Goal: Task Accomplishment & Management: Manage account settings

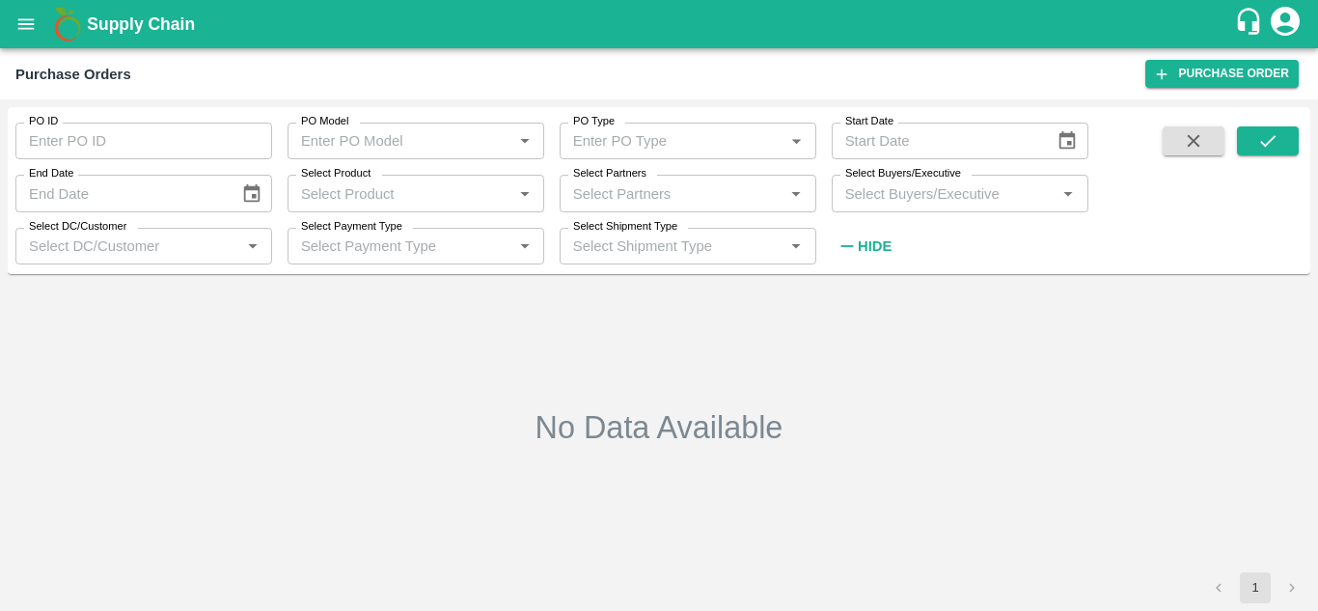
click at [973, 184] on input "Select Buyers/Executive" at bounding box center [943, 192] width 213 height 25
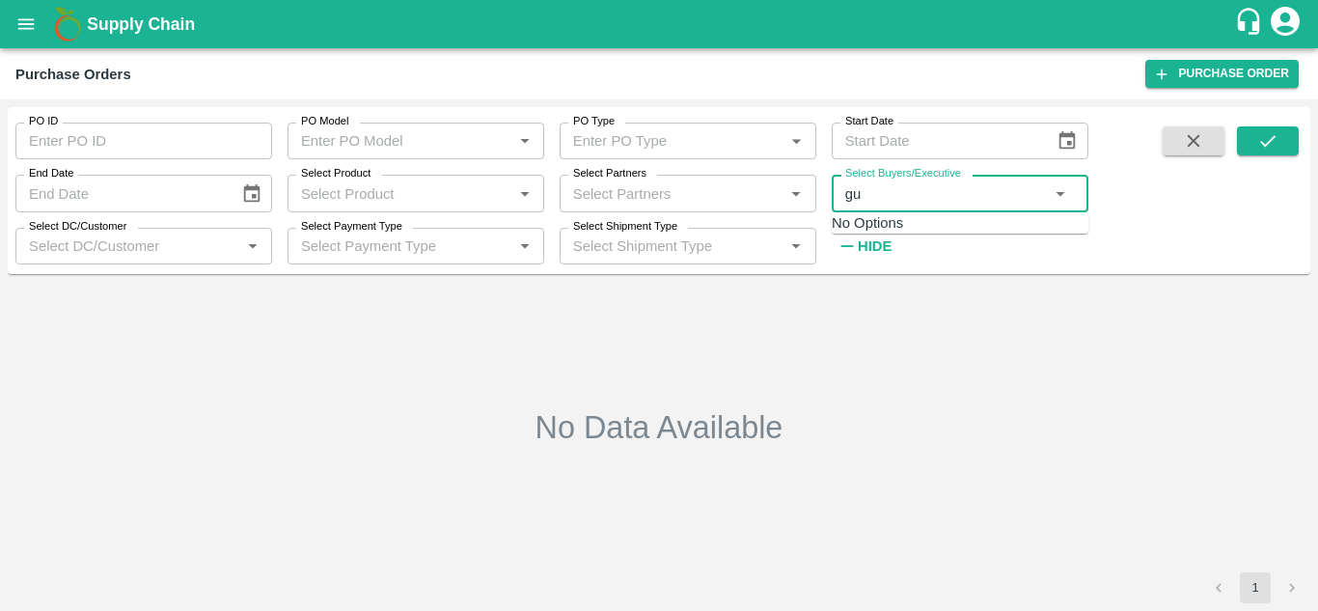
type input "gun"
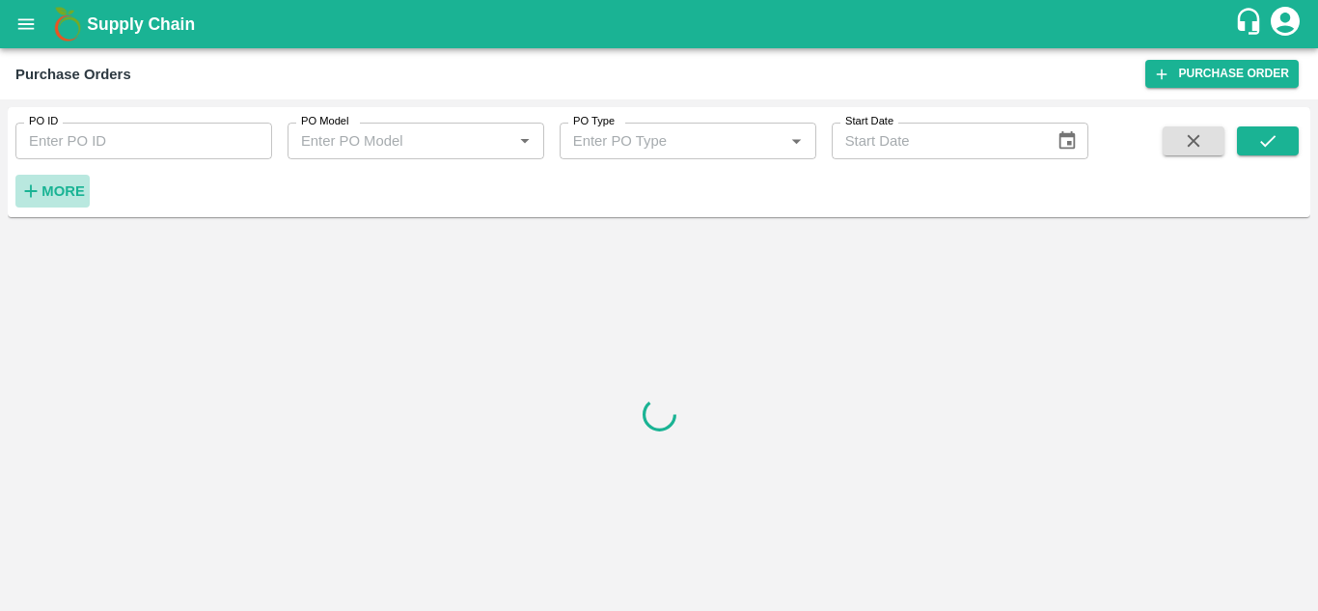
click at [79, 184] on strong "More" at bounding box center [62, 190] width 43 height 15
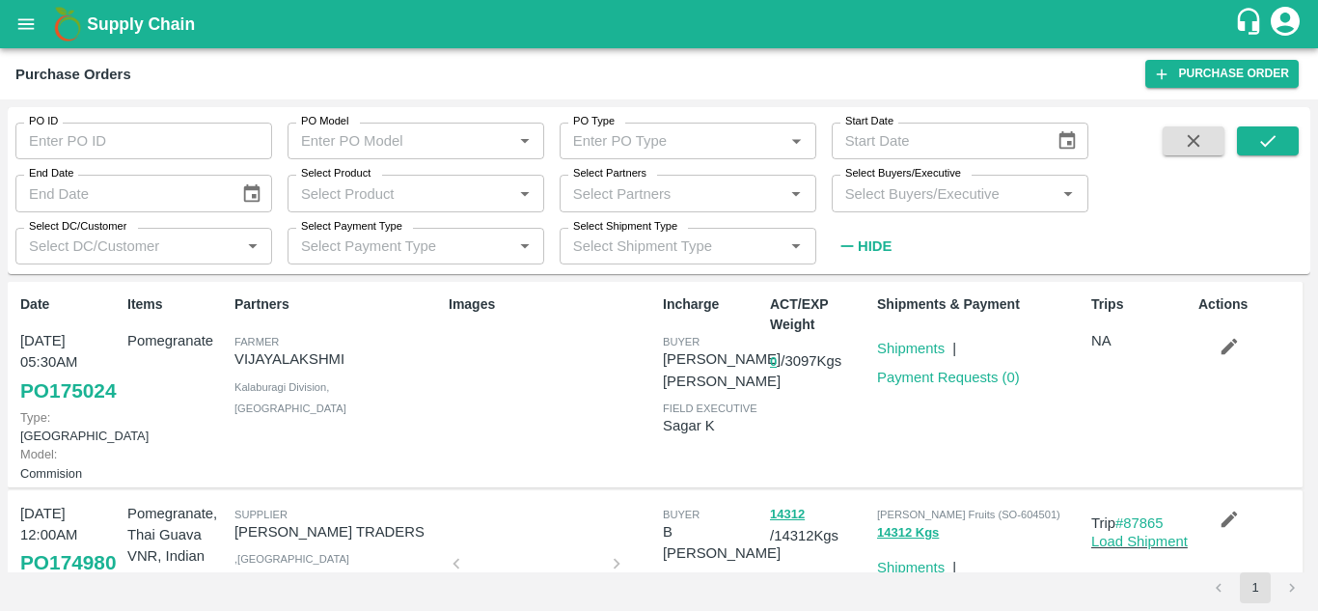
click at [917, 196] on input "Select Buyers/Executive" at bounding box center [943, 192] width 213 height 25
type input "gu"
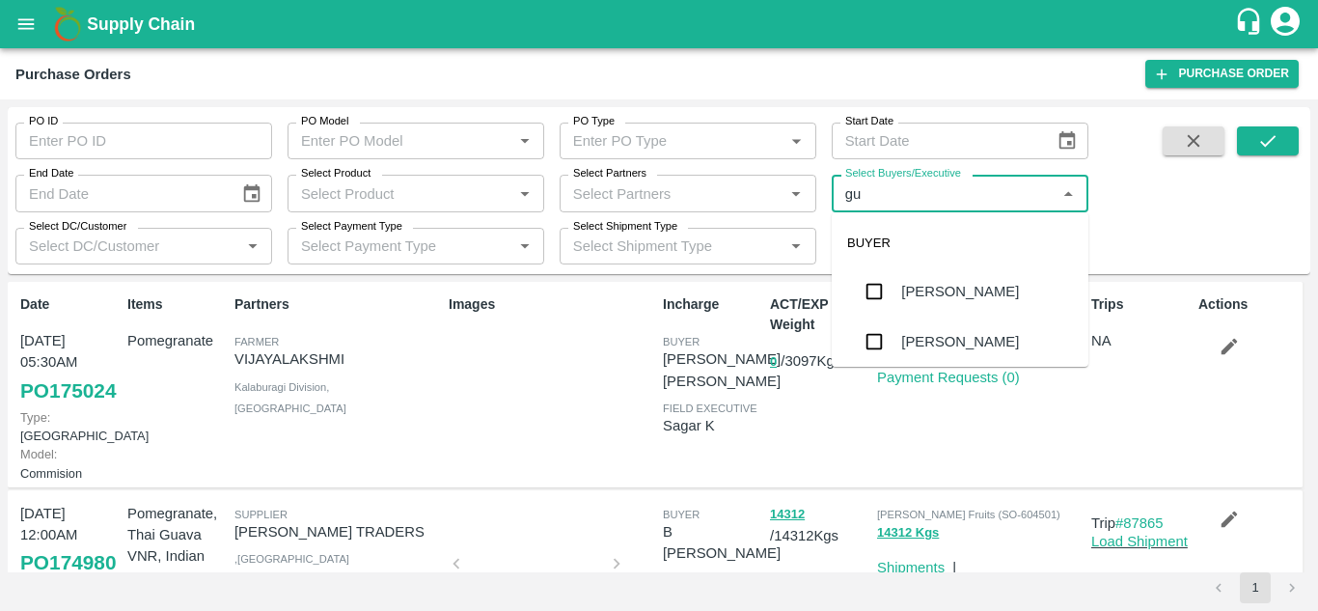
click at [961, 347] on div "[PERSON_NAME]" at bounding box center [960, 341] width 118 height 21
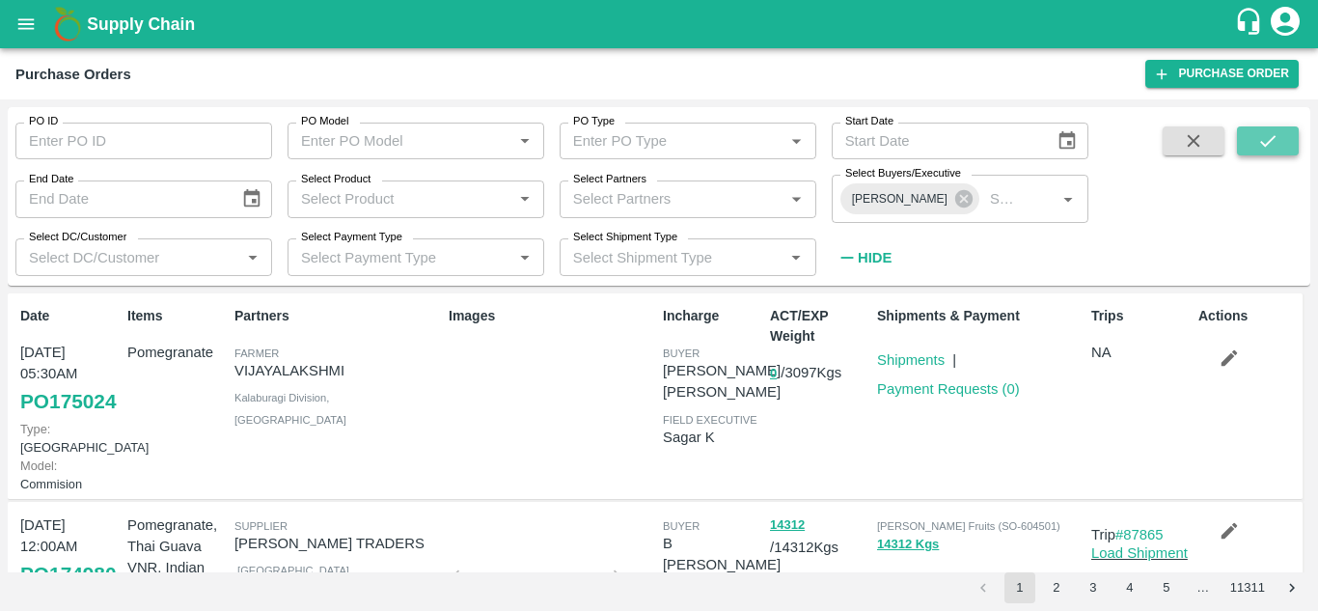
click at [1296, 152] on button "submit" at bounding box center [1268, 140] width 62 height 29
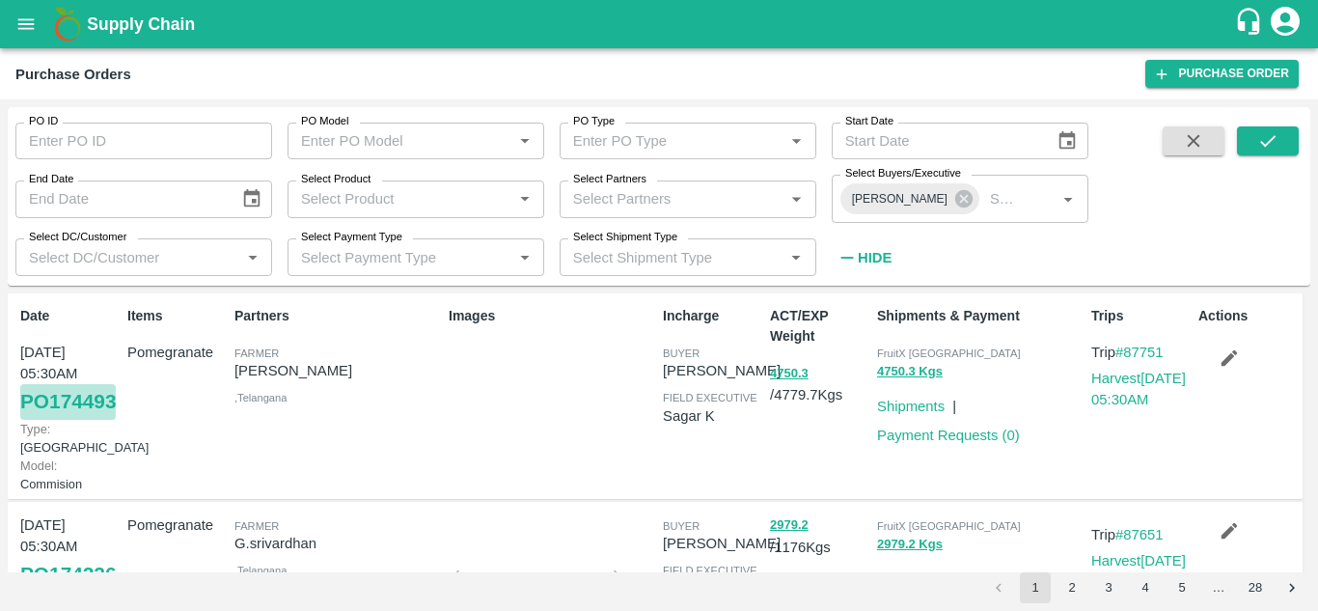
click at [75, 419] on link "PO 174493" at bounding box center [68, 401] width 96 height 35
click at [973, 436] on link "Payment Requests ( 0 )" at bounding box center [948, 434] width 143 height 15
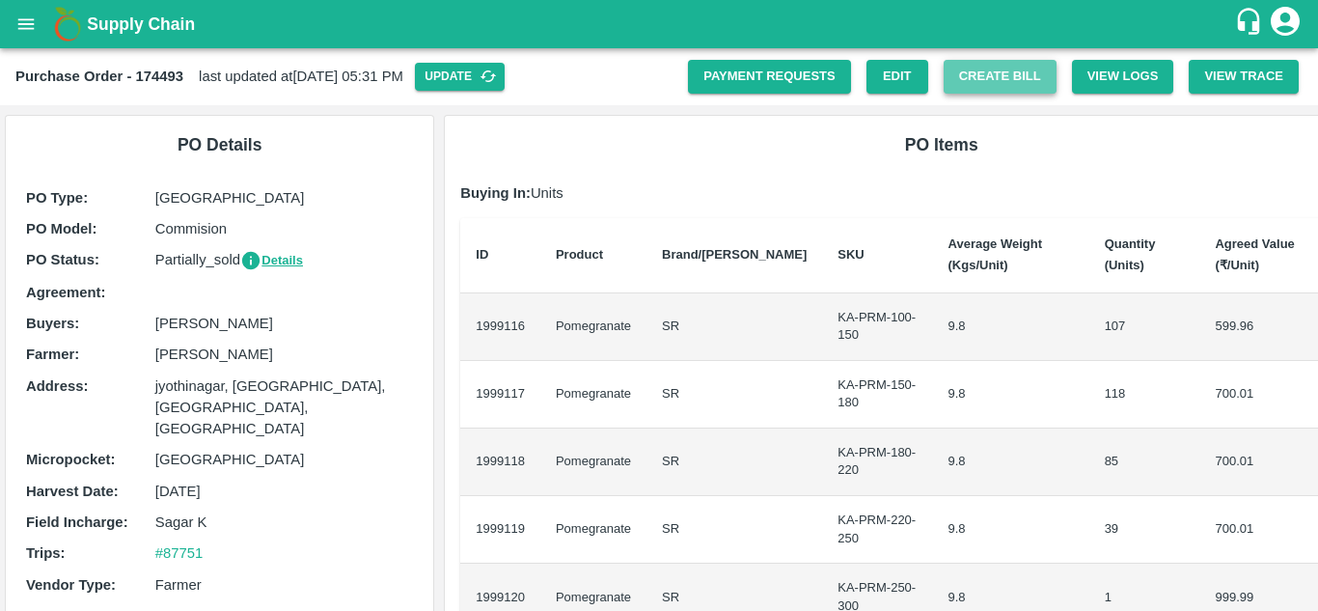
click at [1005, 77] on button "Create Bill" at bounding box center [999, 77] width 113 height 34
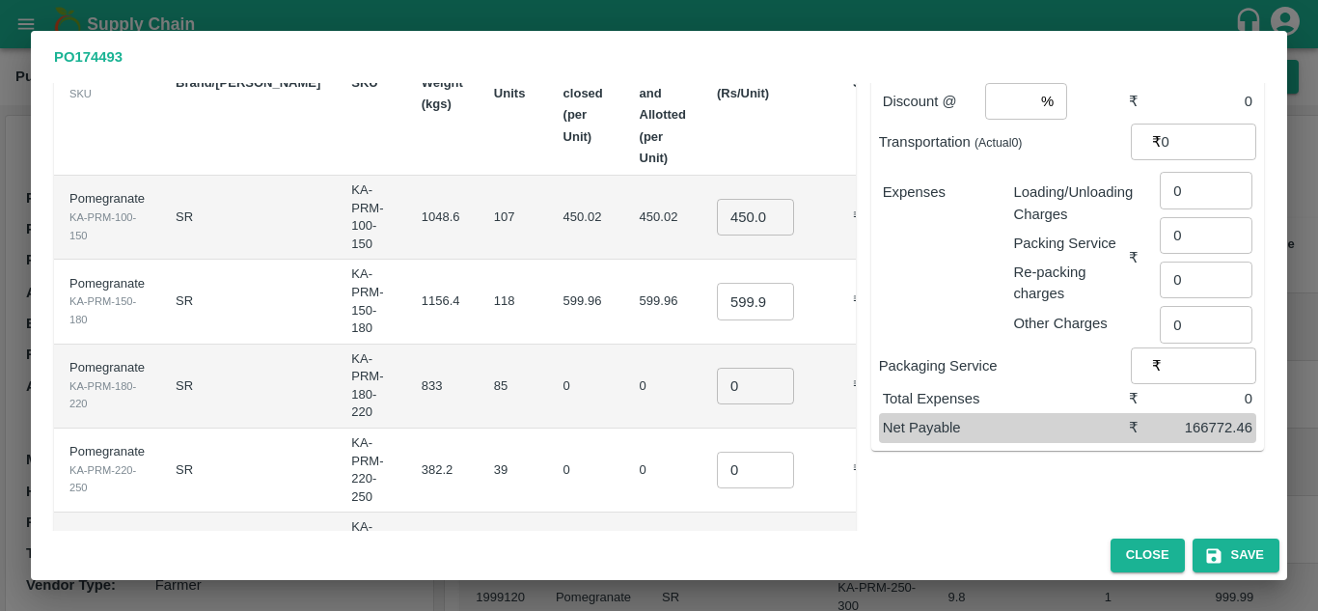
scroll to position [177, 0]
click at [717, 196] on input "450.01599999999996" at bounding box center [755, 214] width 77 height 37
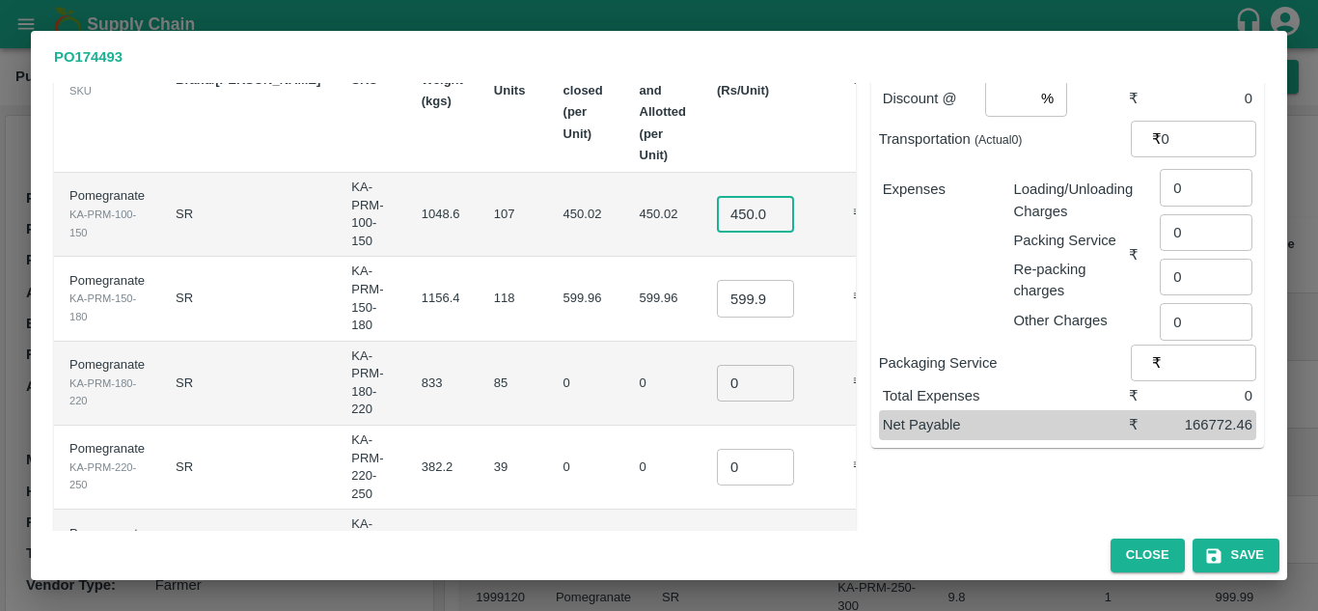
click at [717, 196] on input "450.01599999999996" at bounding box center [755, 214] width 77 height 37
type input "350"
click at [717, 280] on input "599.956" at bounding box center [755, 298] width 77 height 37
type input "400"
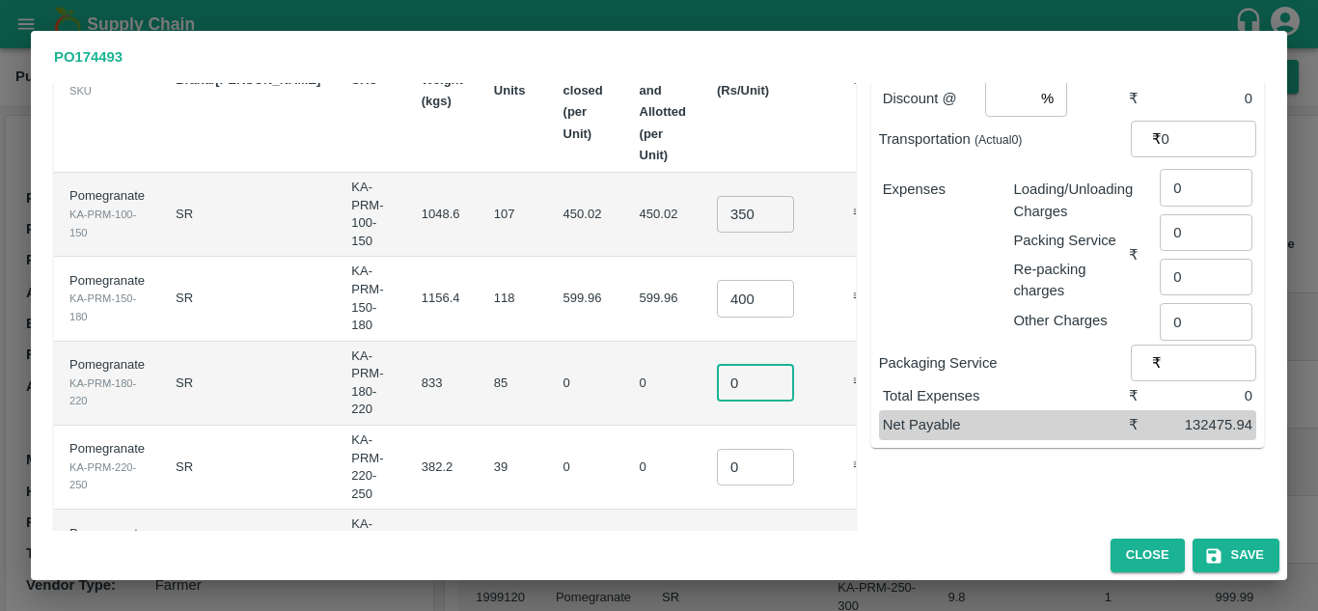
click at [717, 365] on input "0" at bounding box center [755, 383] width 77 height 37
type input "500"
click at [717, 449] on input "0" at bounding box center [755, 467] width 77 height 37
type input "09"
type input "0"
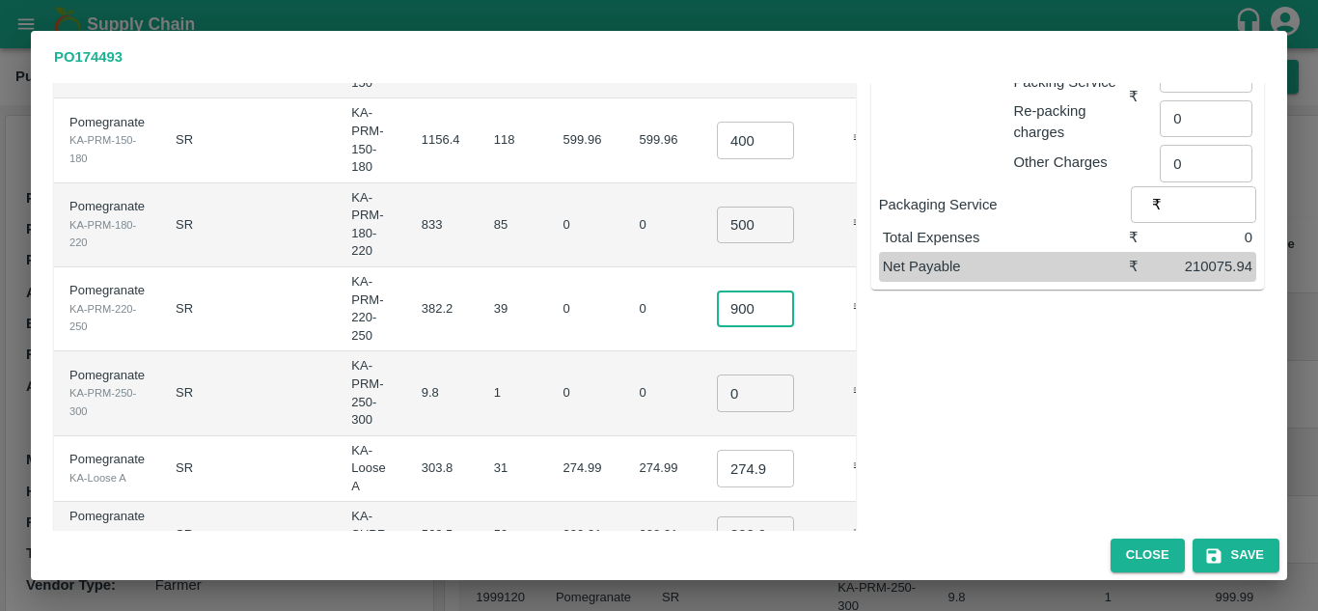
scroll to position [358, 0]
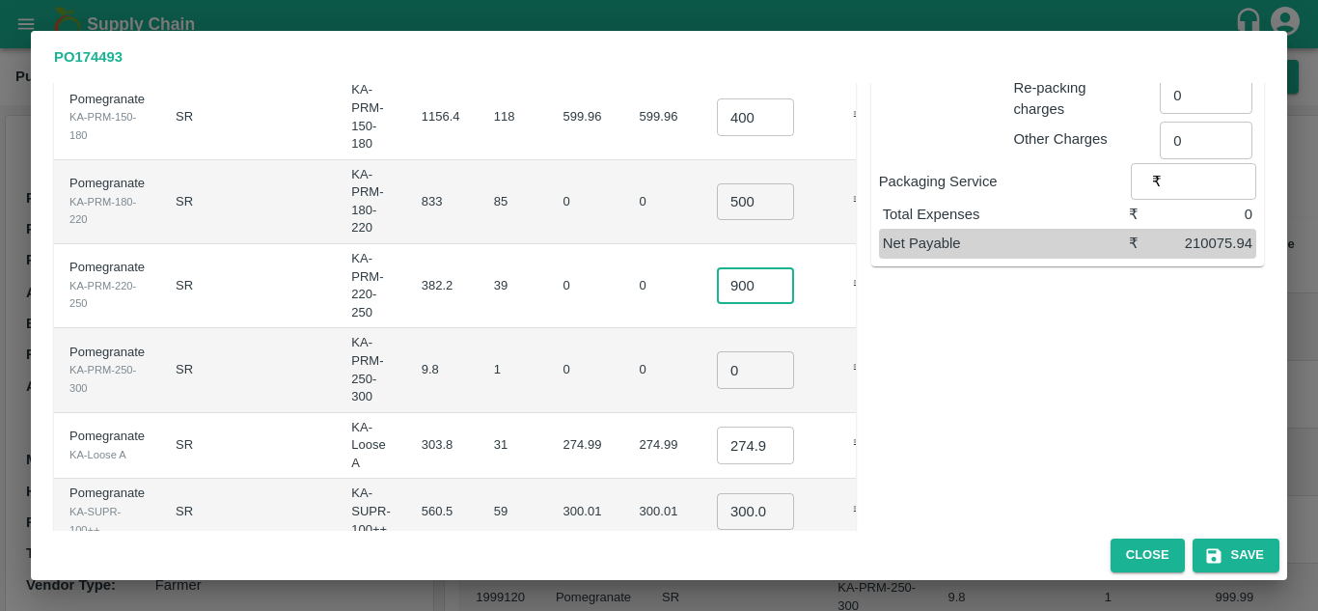
type input "900"
click at [717, 351] on input "0" at bounding box center [755, 369] width 77 height 37
type input "1000"
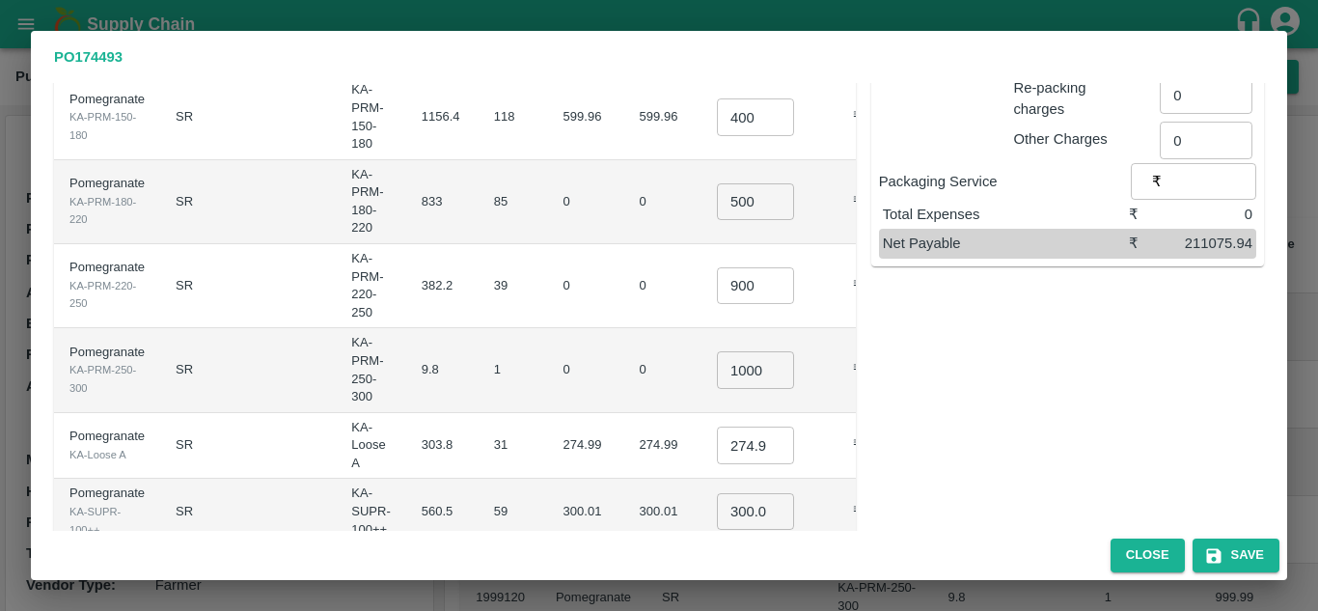
click at [901, 379] on div "Sub-Total ₹ 211075.94 Commission* @ % ​ ₹ 0 Discount @ % ​ ₹ 0 Transportation (…" at bounding box center [1060, 219] width 408 height 854
click at [717, 434] on input "274.98800000000006" at bounding box center [755, 444] width 77 height 37
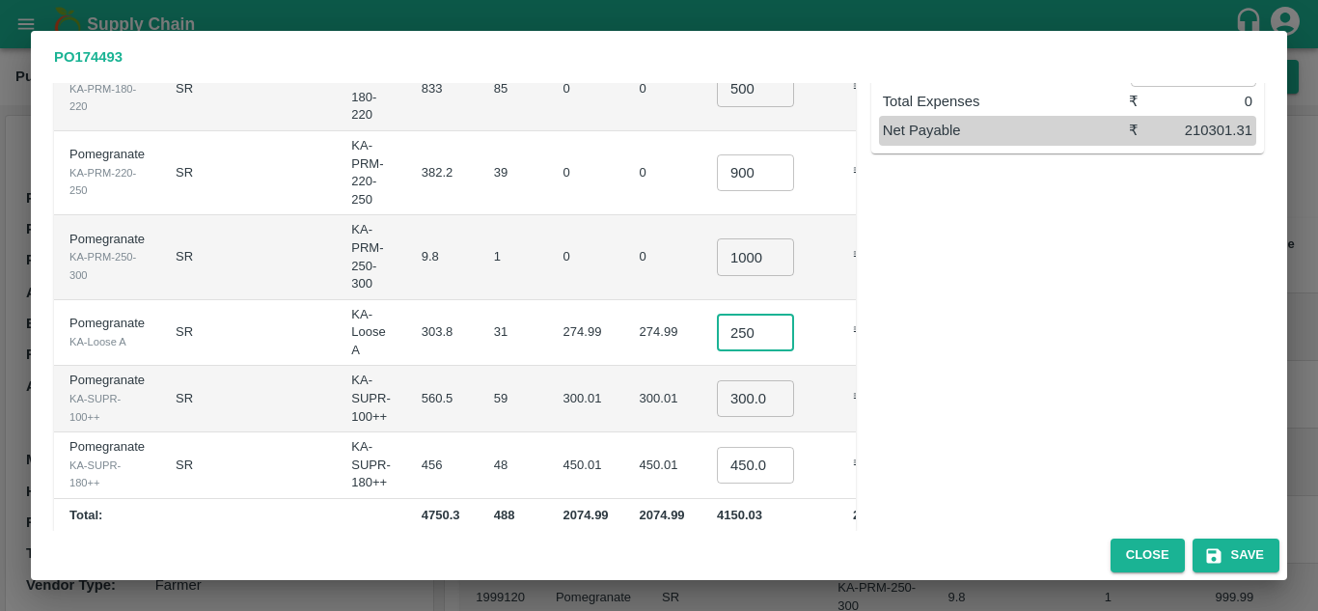
type input "250"
click at [717, 380] on input "300.01" at bounding box center [755, 398] width 77 height 37
type input "3"
type input "250"
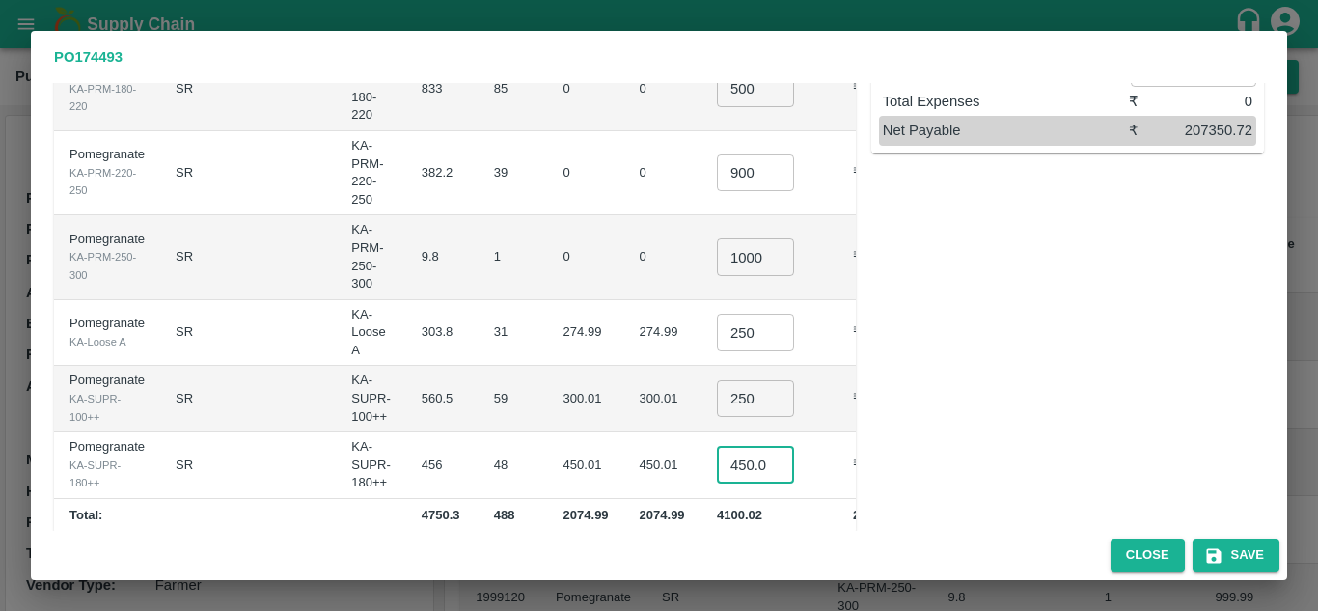
click at [717, 447] on input "450.015" at bounding box center [755, 465] width 77 height 37
type input "40.015"
click at [717, 447] on input "40.015" at bounding box center [755, 465] width 77 height 37
type input "350"
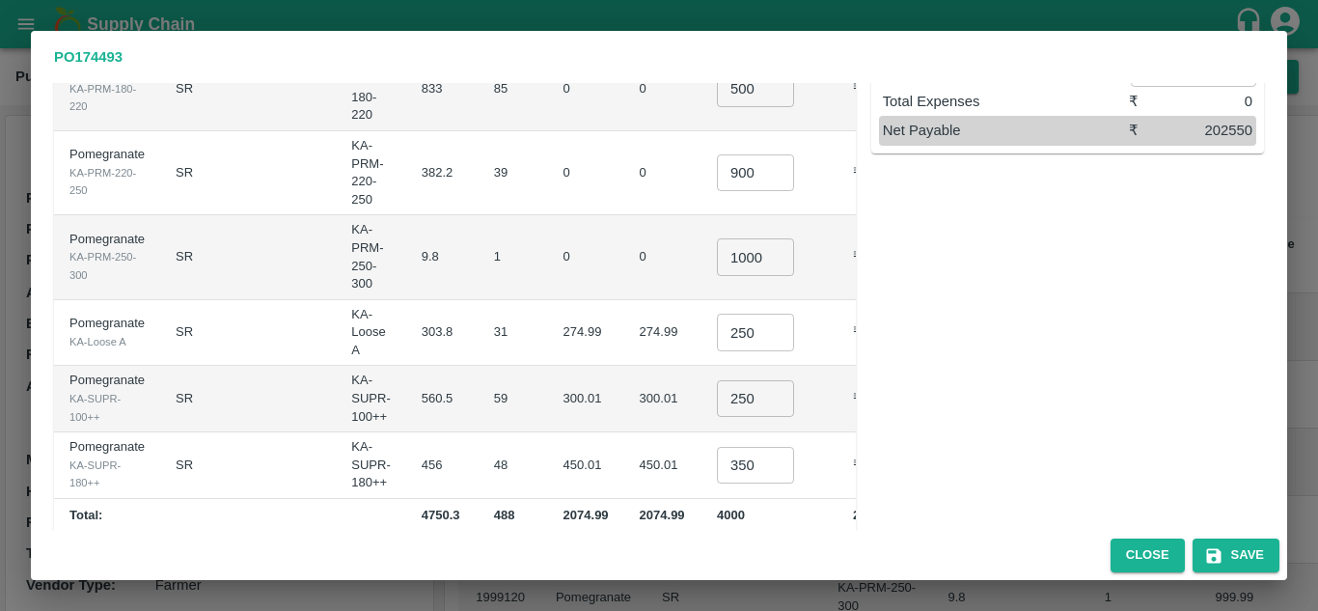
click at [1043, 464] on div "Sub-Total ₹ 202550 Commission* @ % ​ ₹ 0 Discount @ % ​ ₹ 0 Transportation (Act…" at bounding box center [1060, 106] width 408 height 854
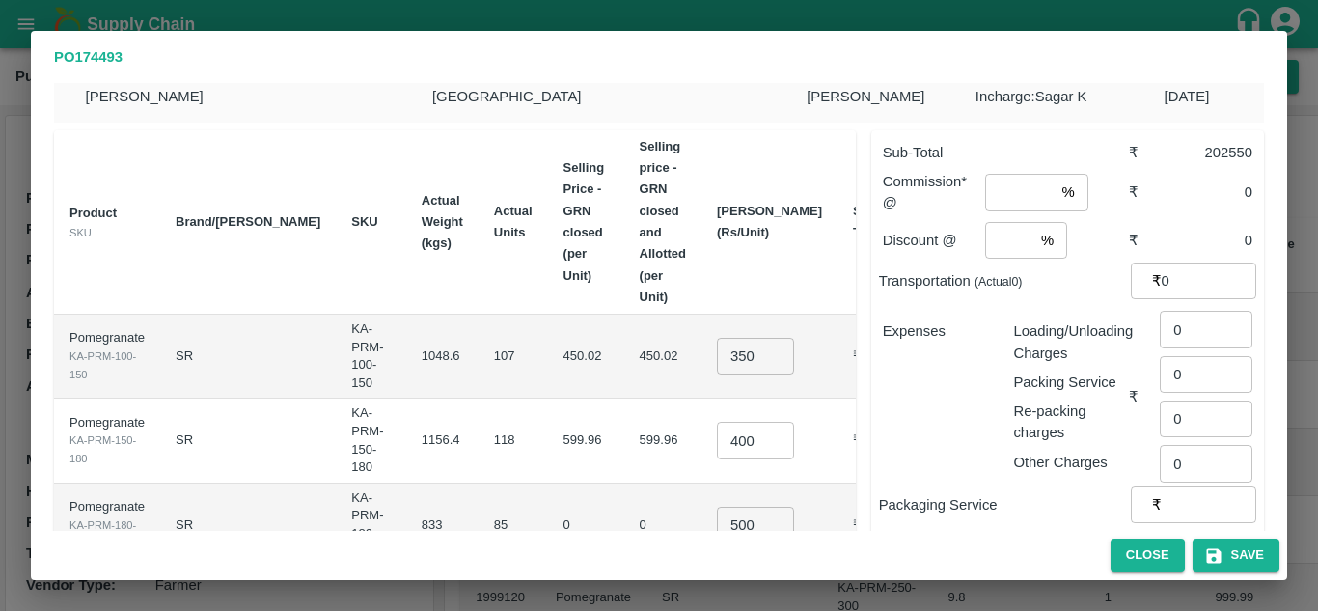
scroll to position [33, 0]
click at [1012, 190] on input "number" at bounding box center [1019, 194] width 68 height 37
type input "8"
click at [1000, 243] on input "number" at bounding box center [1009, 242] width 48 height 37
type input "5"
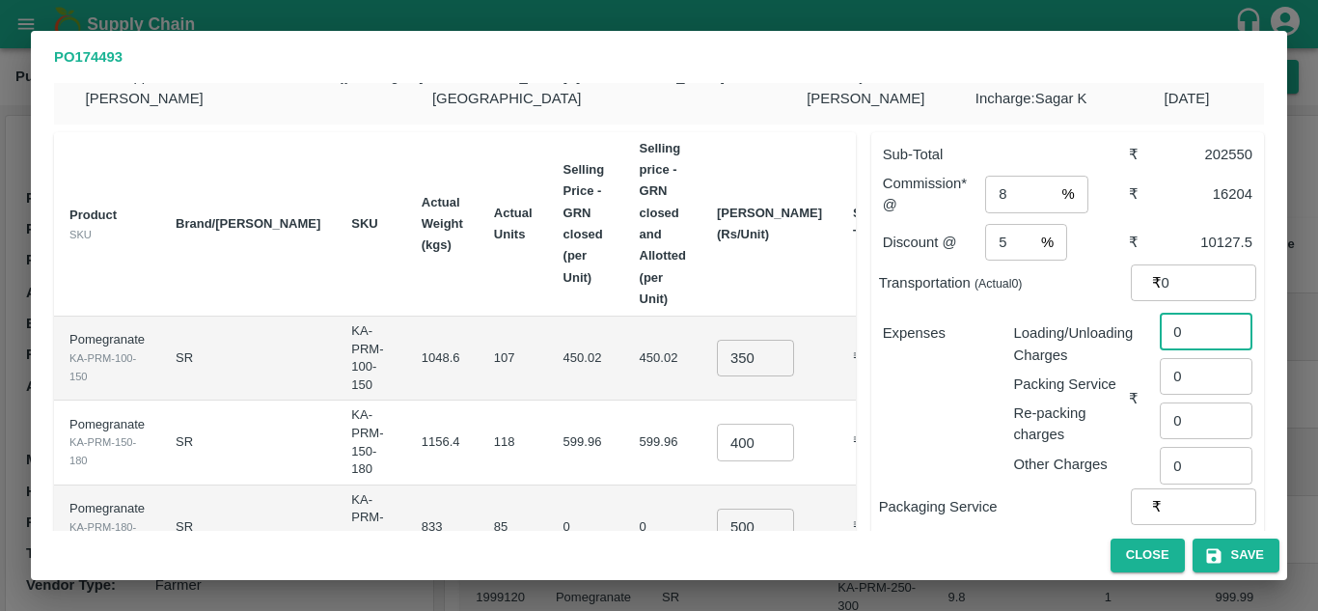
click at [1166, 329] on input "0" at bounding box center [1206, 331] width 93 height 37
click at [1199, 328] on input "10" at bounding box center [1206, 331] width 93 height 37
type input "1464"
click at [1188, 415] on input "0" at bounding box center [1206, 420] width 93 height 37
type input "0220"
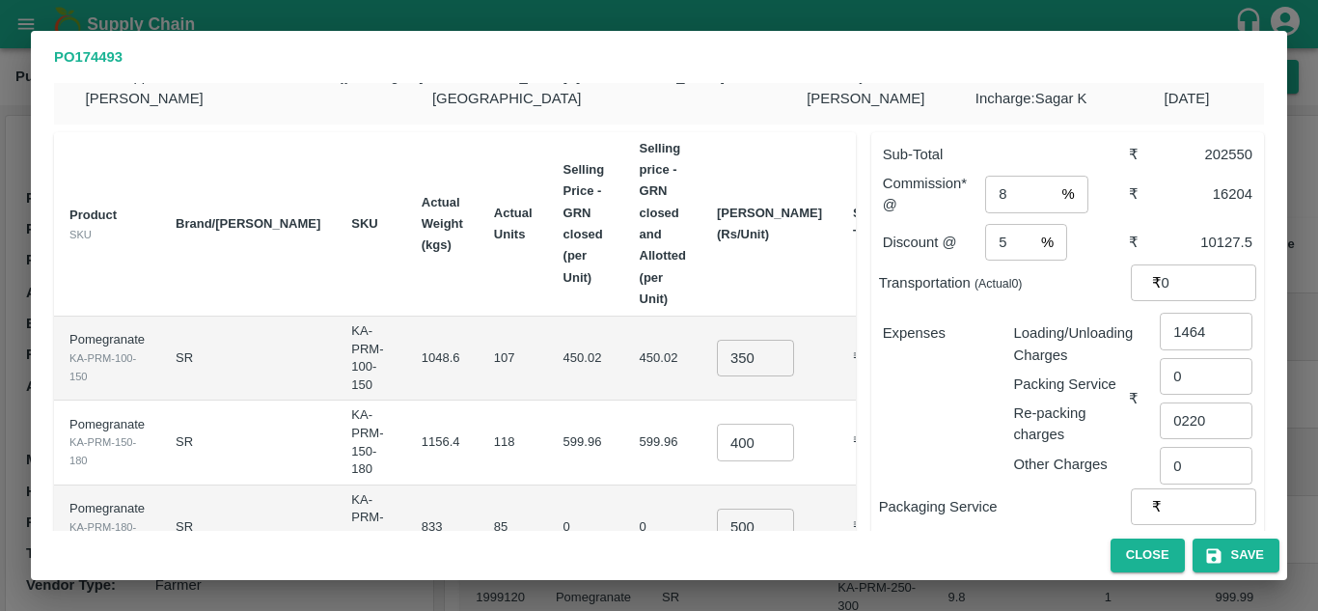
click at [1152, 438] on div "0220 ​" at bounding box center [1202, 417] width 100 height 44
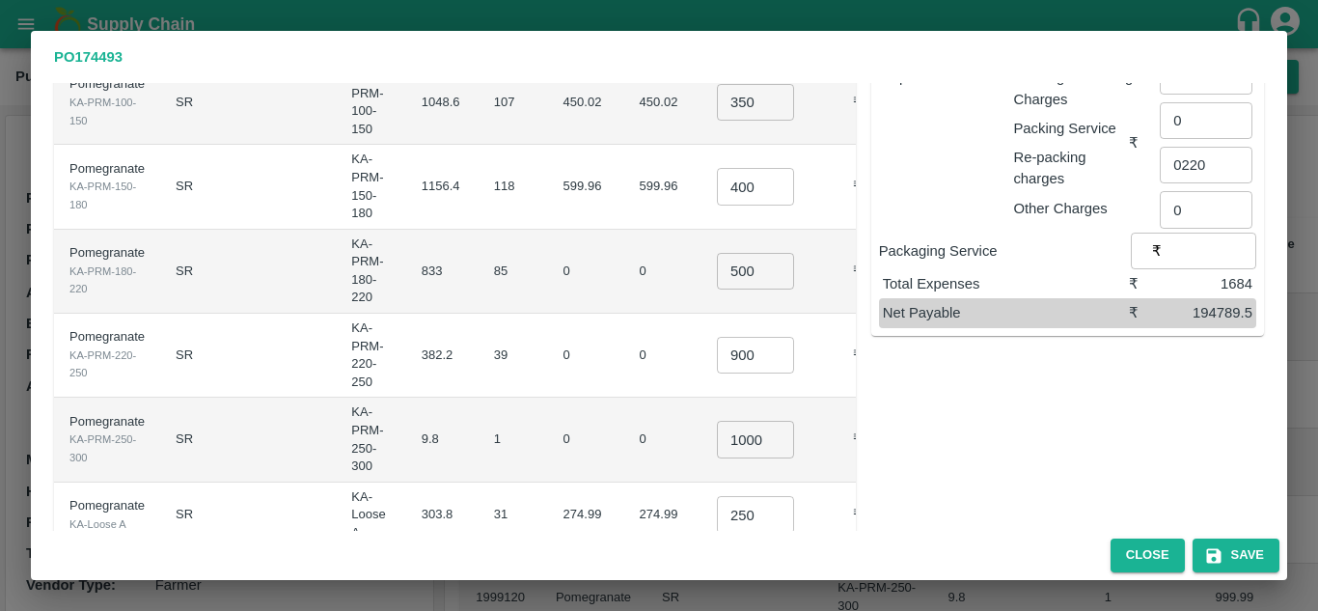
scroll to position [471, 0]
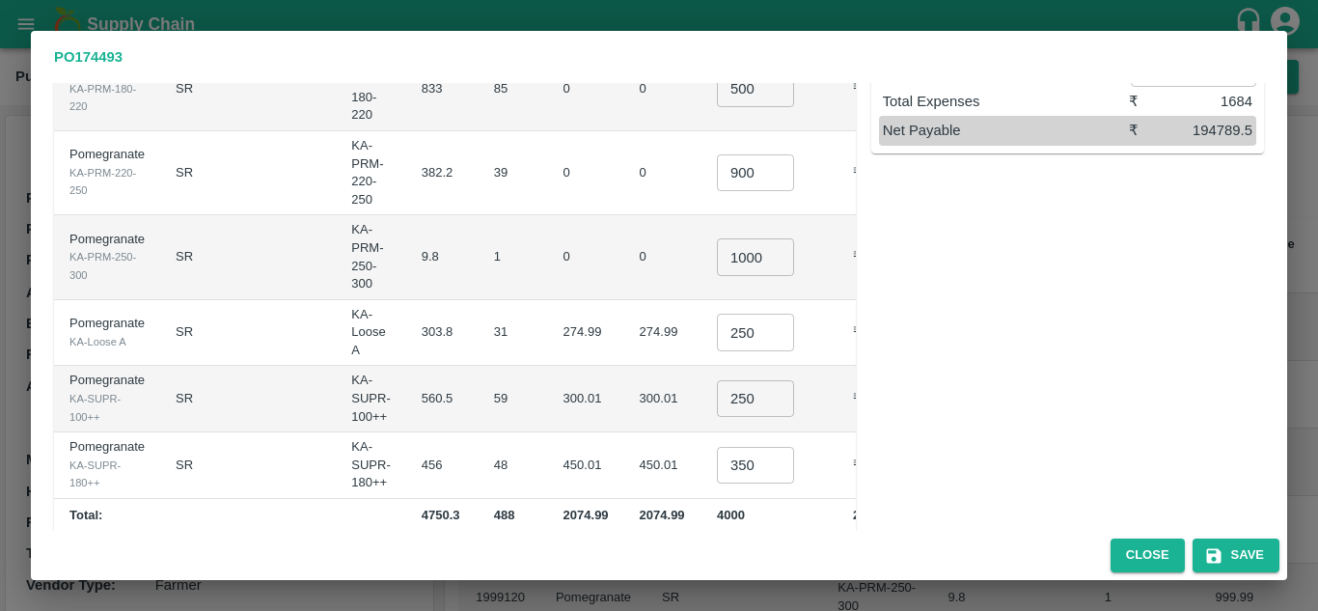
click at [1246, 573] on div "Close Save" at bounding box center [659, 555] width 1256 height 49
click at [1244, 558] on button "Save" at bounding box center [1235, 555] width 87 height 34
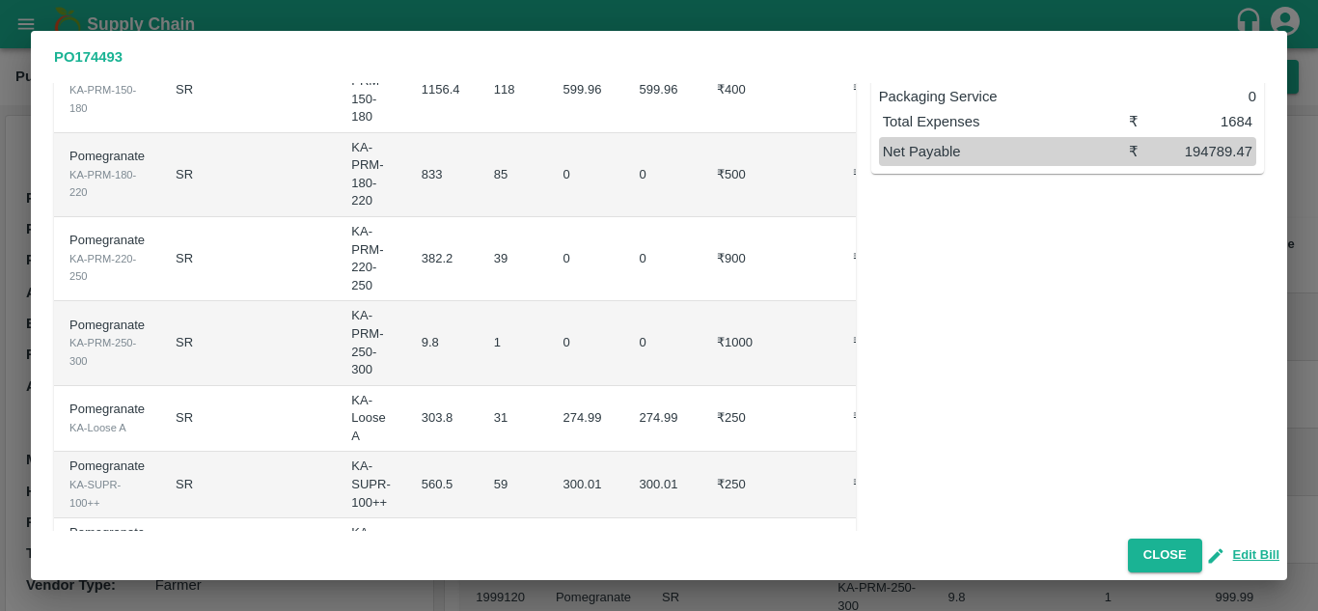
scroll to position [386, 0]
click at [1150, 563] on button "Close" at bounding box center [1165, 555] width 74 height 34
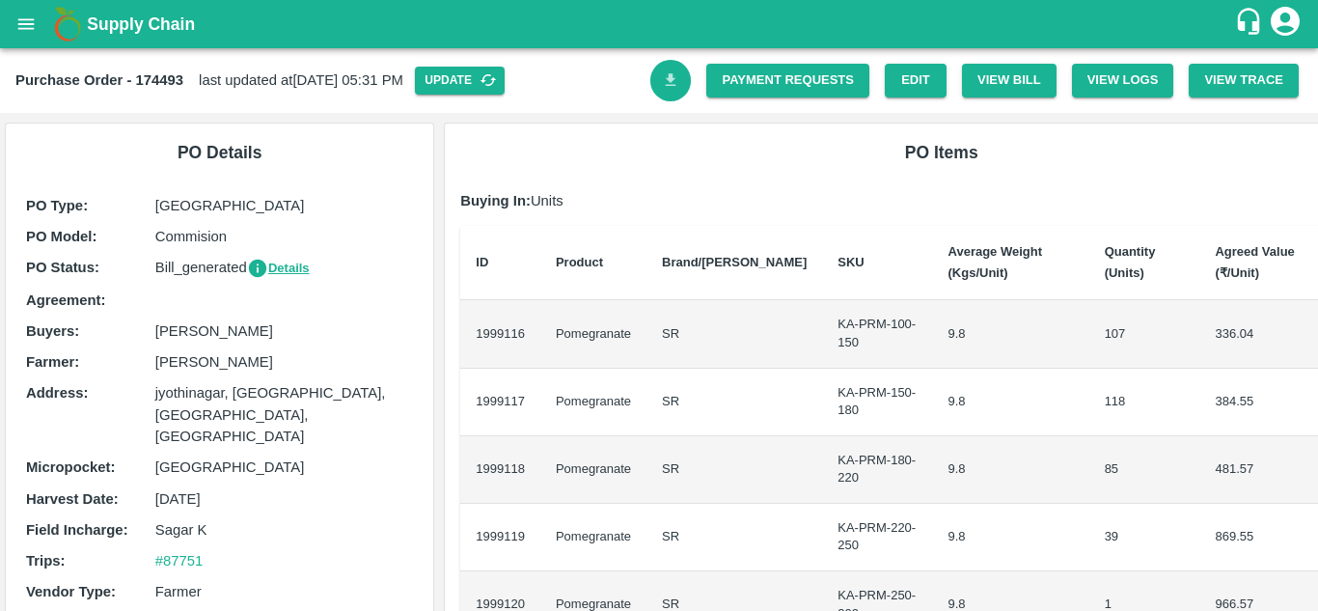
click at [665, 91] on link "Download Bill" at bounding box center [670, 80] width 41 height 41
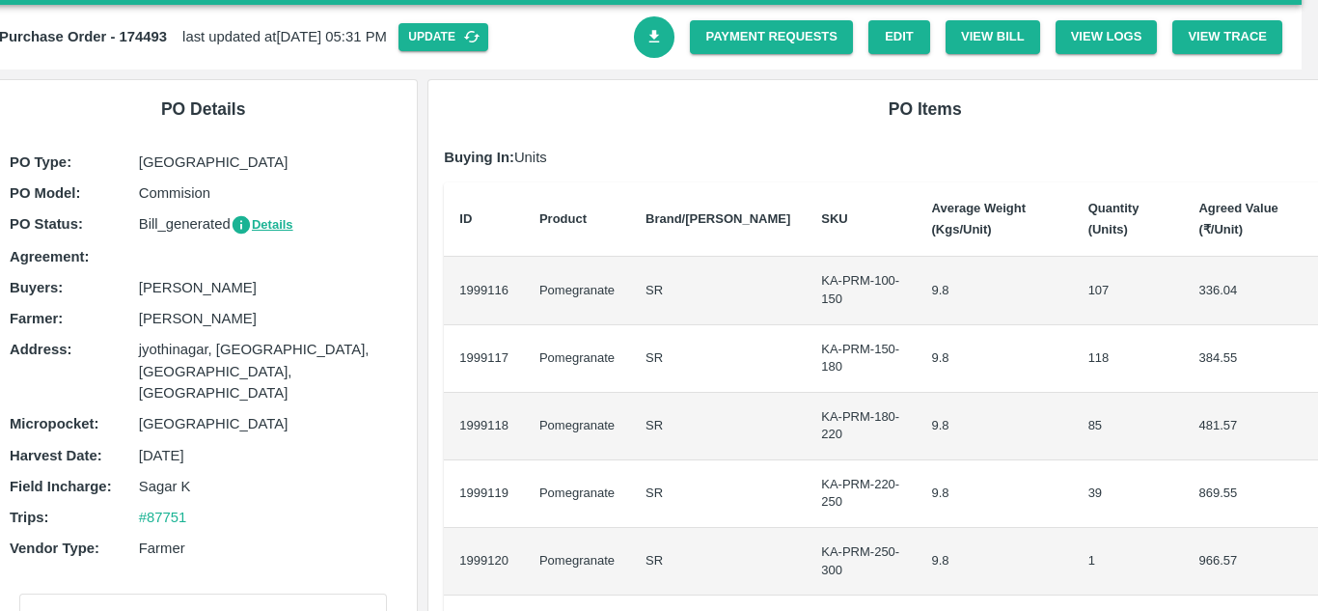
scroll to position [44, 16]
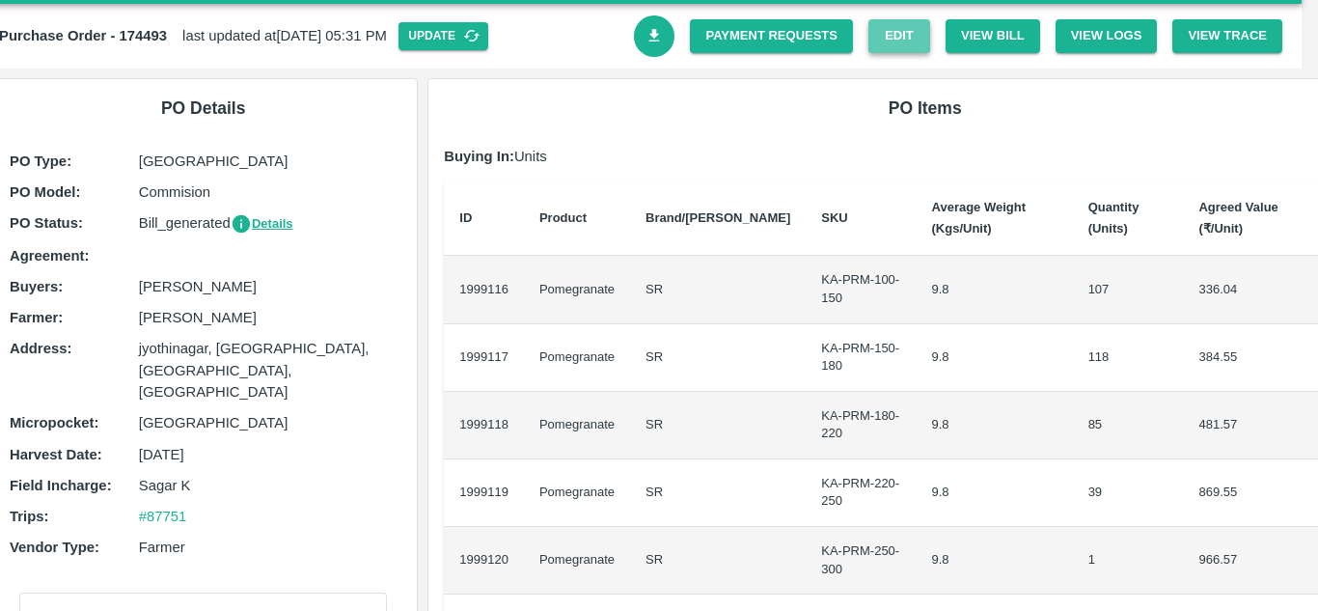
click at [888, 46] on link "Edit" at bounding box center [899, 36] width 62 height 34
click at [995, 35] on button "View Bill" at bounding box center [992, 36] width 95 height 34
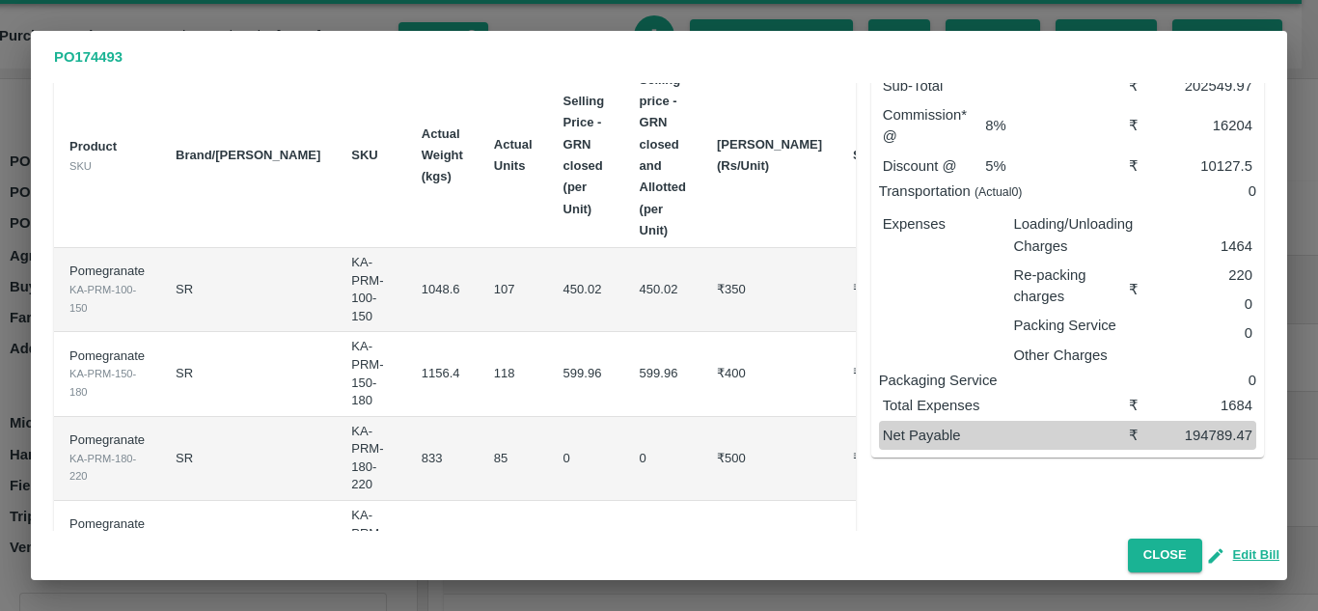
scroll to position [102, 0]
click at [0, 162] on div "PO 174493 Supplier : kondam venkatreddy Address : jyothinagar, karimnagar, kari…" at bounding box center [659, 305] width 1318 height 611
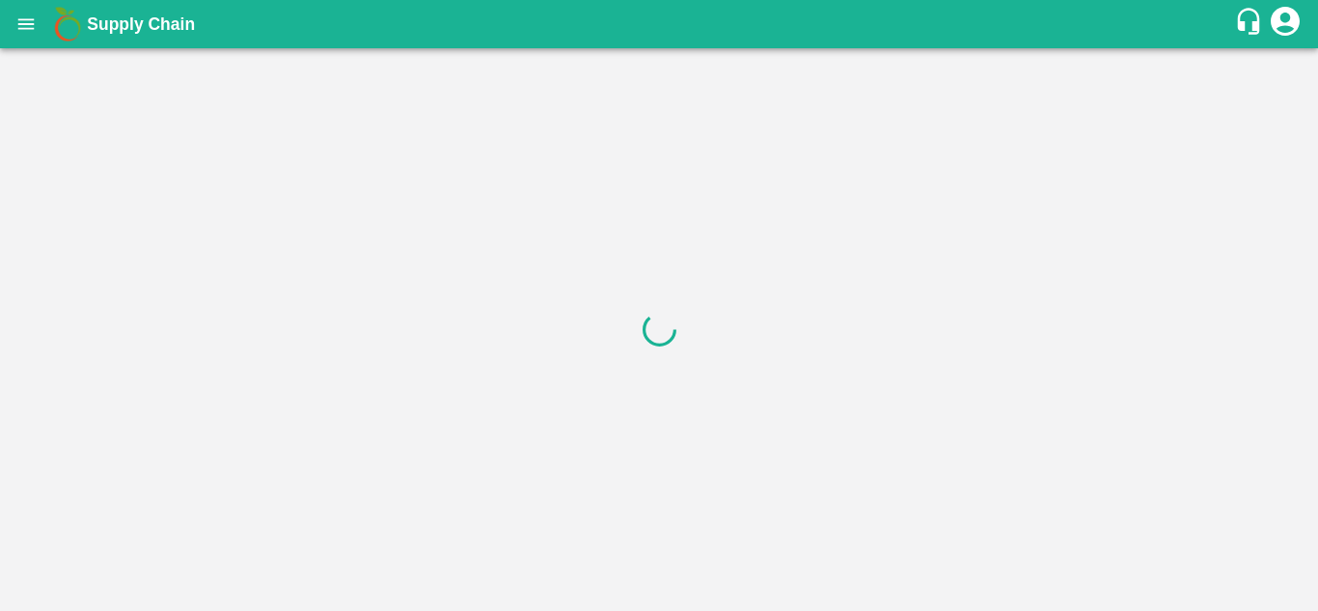
scroll to position [0, 0]
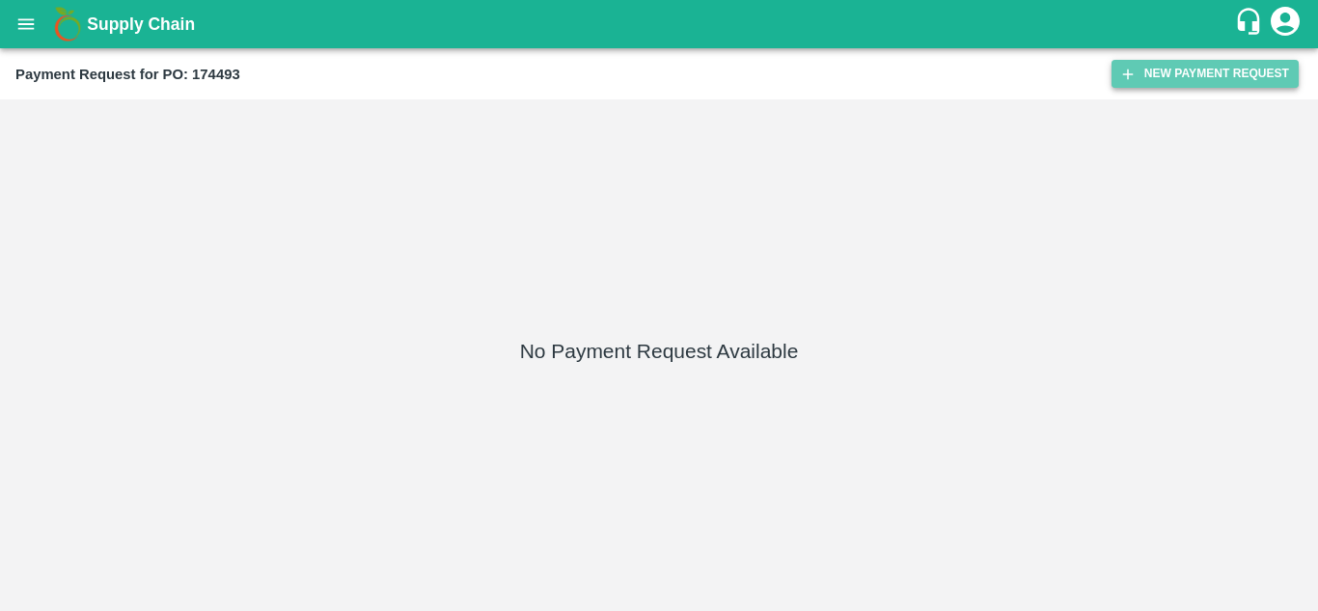
click at [1132, 66] on icon "button" at bounding box center [1127, 74] width 17 height 17
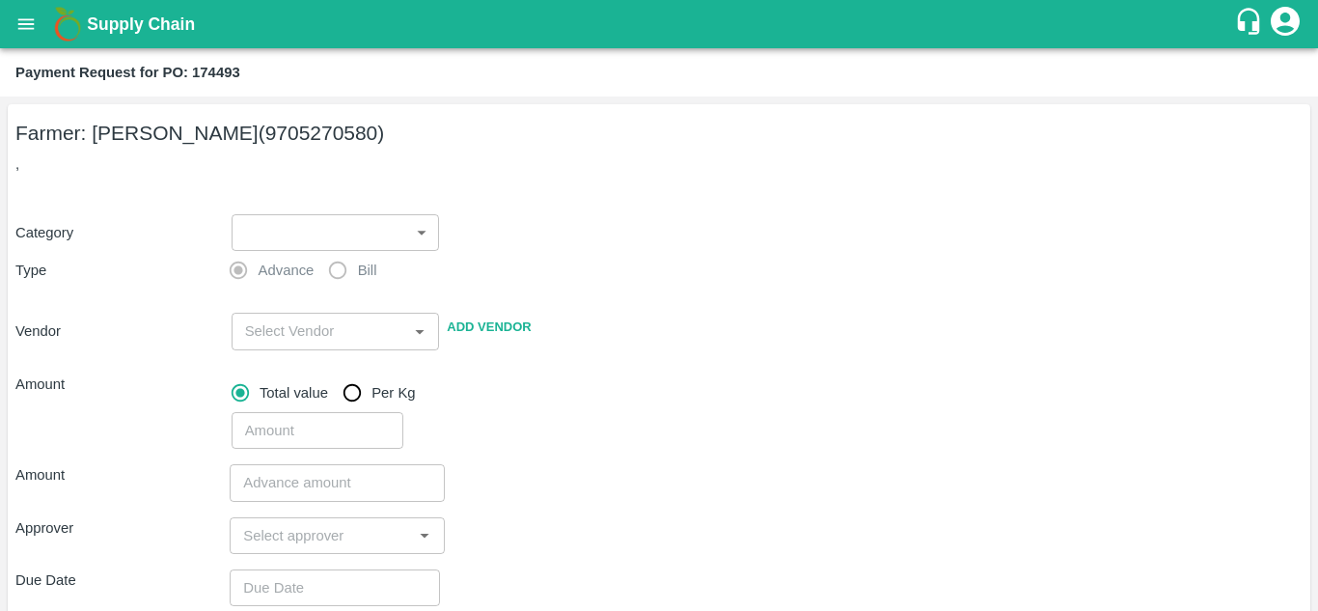
drag, startPoint x: 366, startPoint y: 206, endPoint x: 368, endPoint y: 249, distance: 42.5
click at [368, 249] on div "​ ​" at bounding box center [332, 228] width 216 height 44
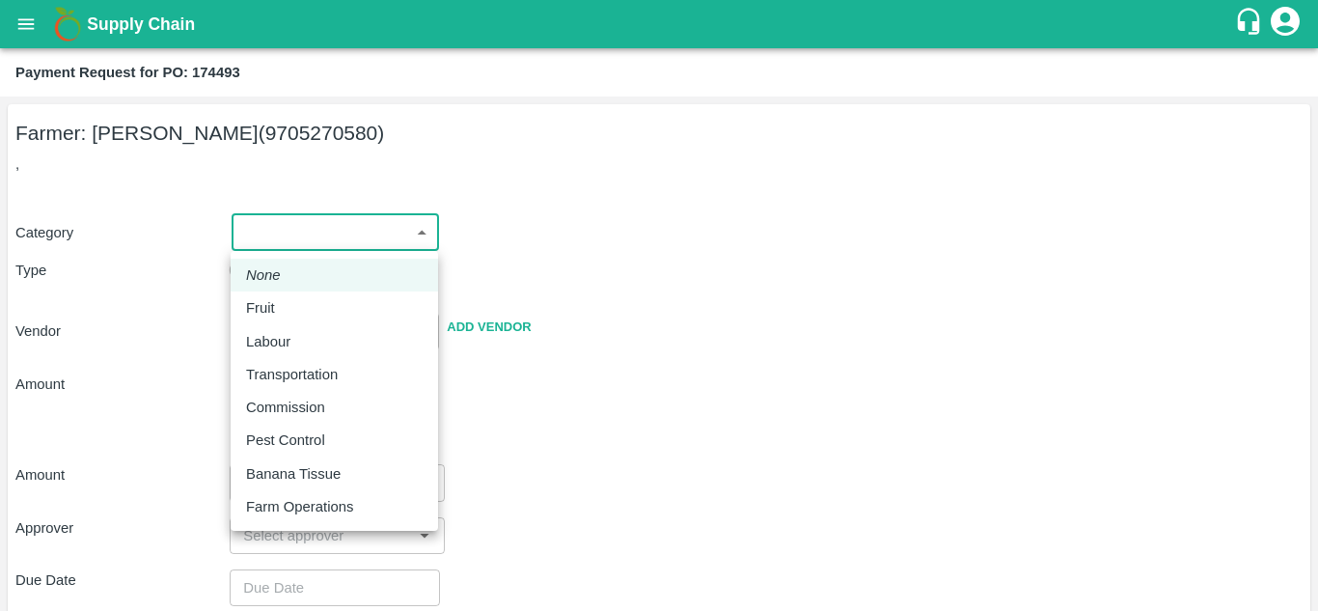
click at [368, 249] on body "Supply Chain Payment Request for PO: 174493 Farmer: [PERSON_NAME] (9705270580) …" at bounding box center [659, 305] width 1318 height 611
click at [295, 302] on div "Fruit" at bounding box center [334, 307] width 177 height 21
type input "1"
type input "[PERSON_NAME] - 9705270580(Farmer)"
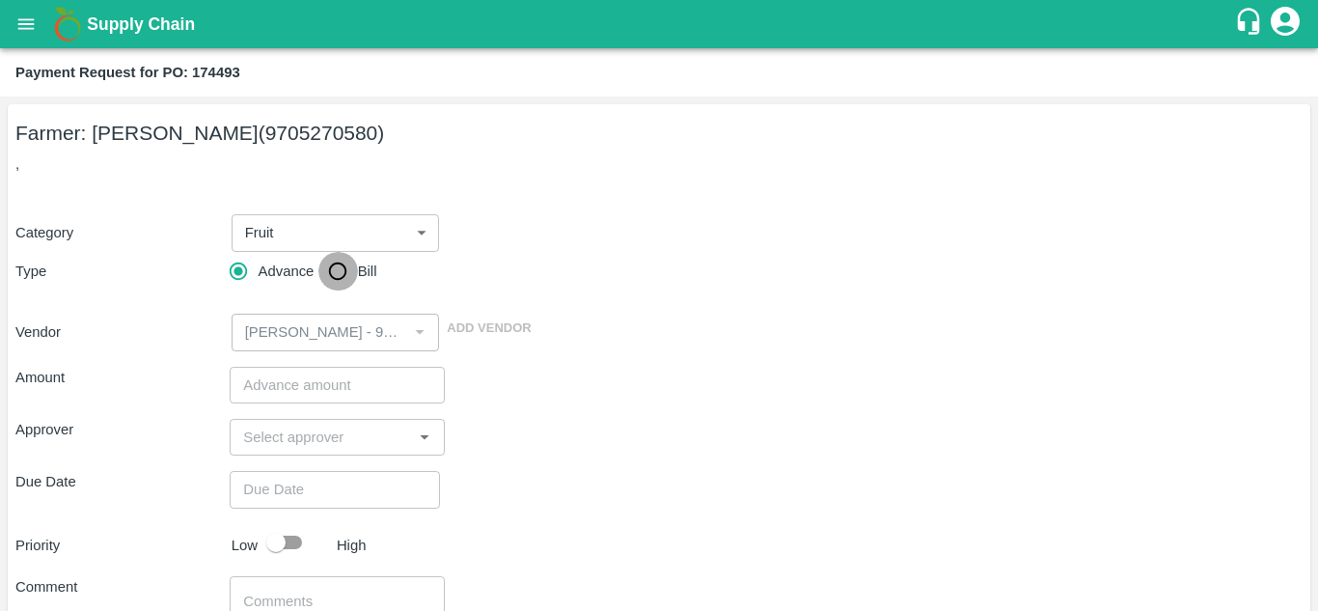
click at [333, 270] on input "Bill" at bounding box center [337, 271] width 39 height 39
radio input "true"
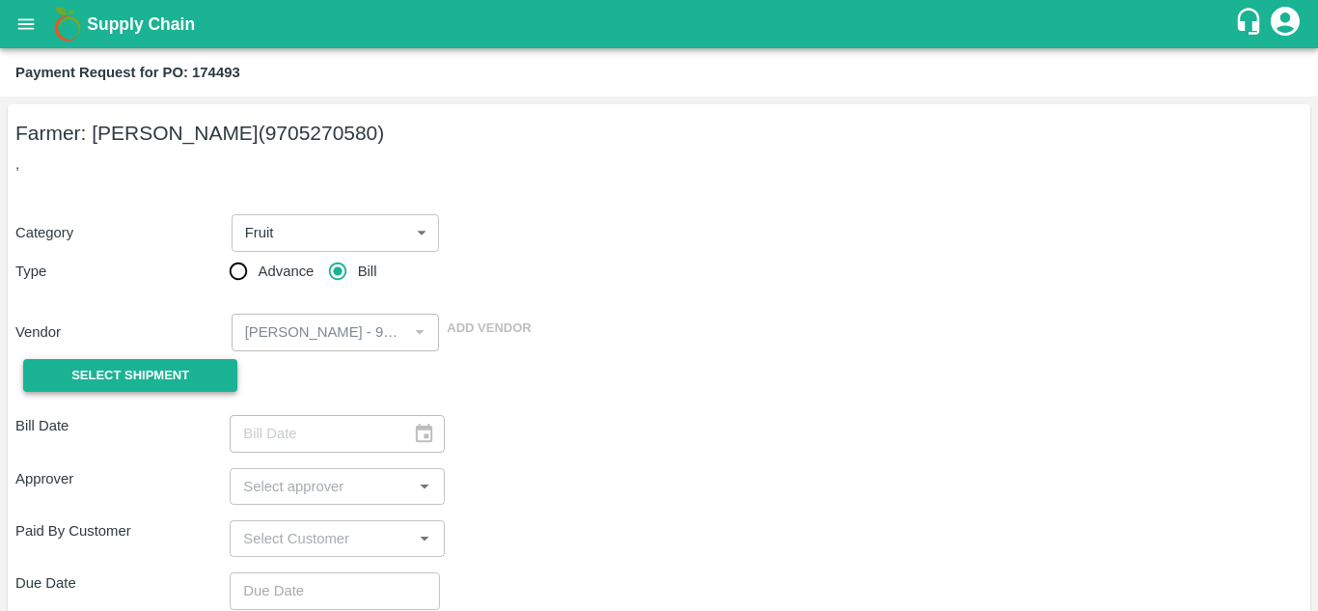
click at [181, 377] on span "Select Shipment" at bounding box center [130, 376] width 118 height 22
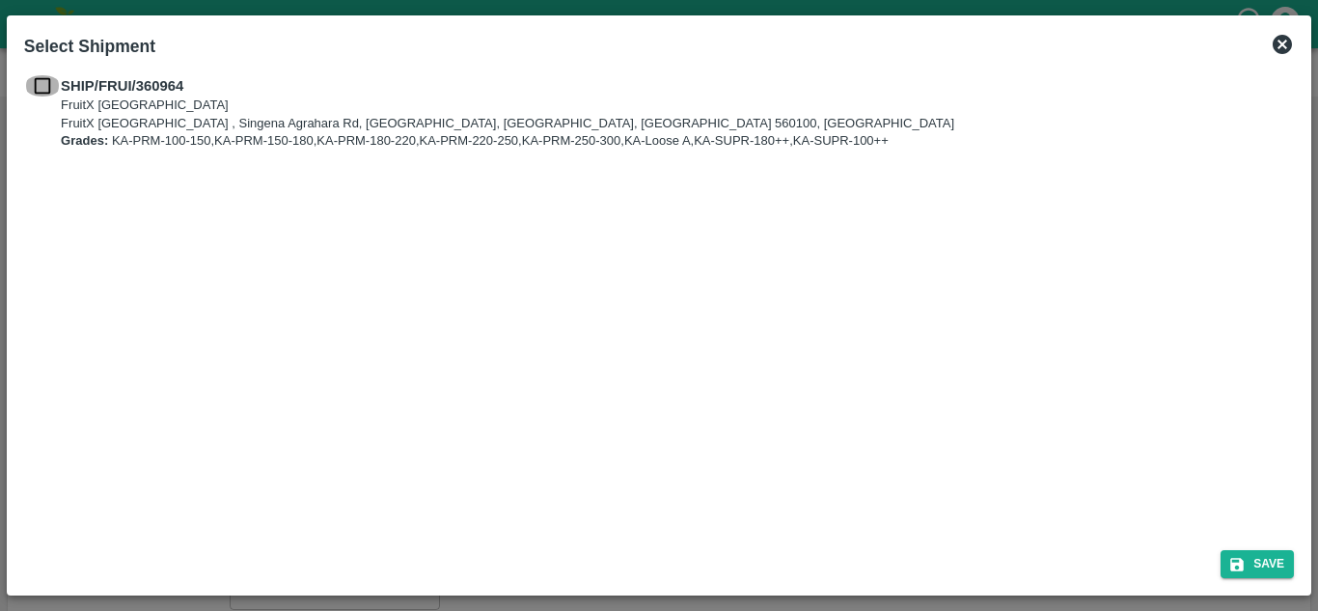
click at [36, 85] on input "checkbox" at bounding box center [42, 85] width 37 height 21
checkbox input "true"
click at [1242, 556] on icon "submit" at bounding box center [1236, 564] width 17 height 17
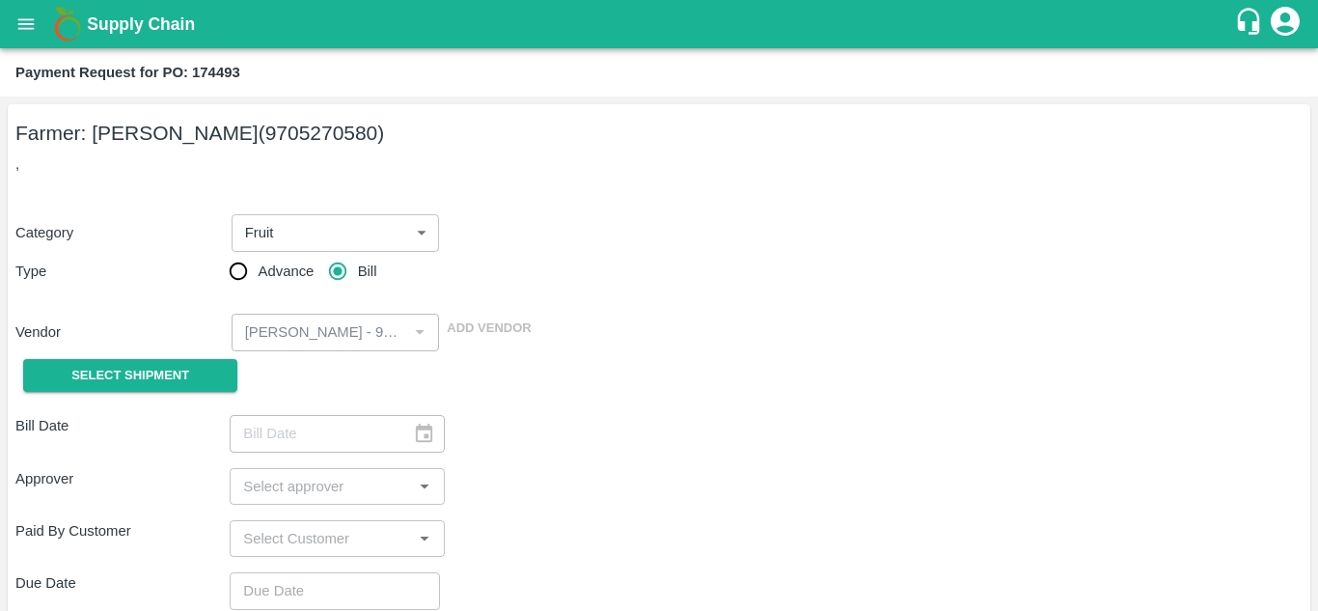
type input "[DATE]"
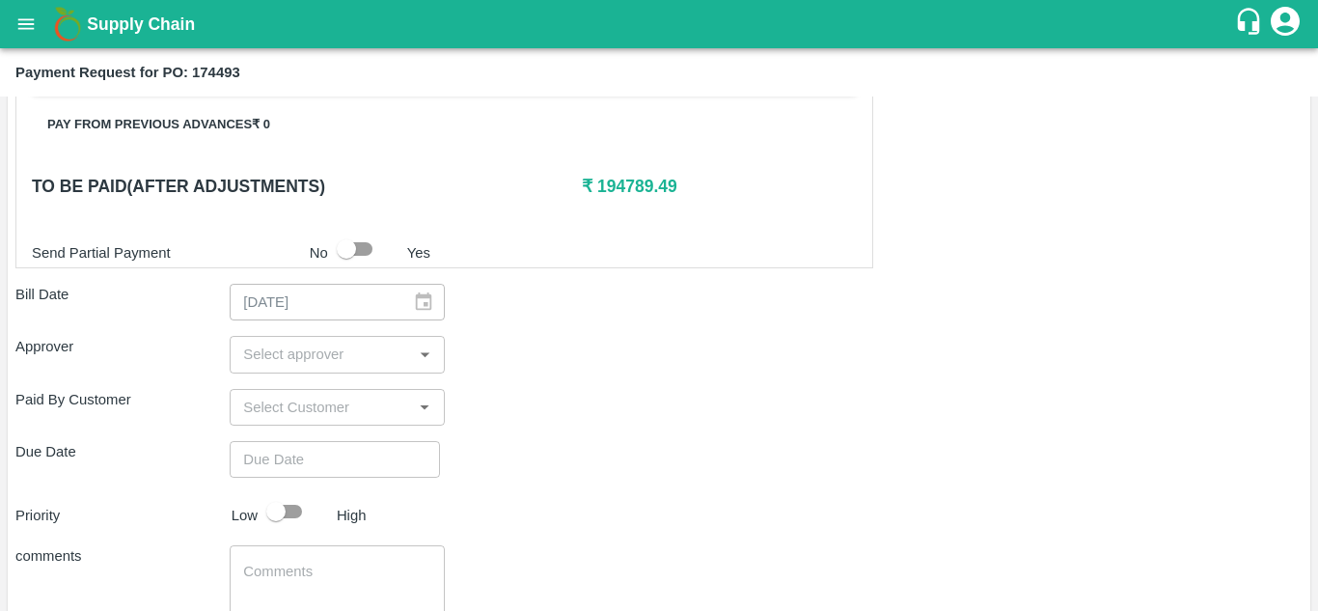
scroll to position [747, 0]
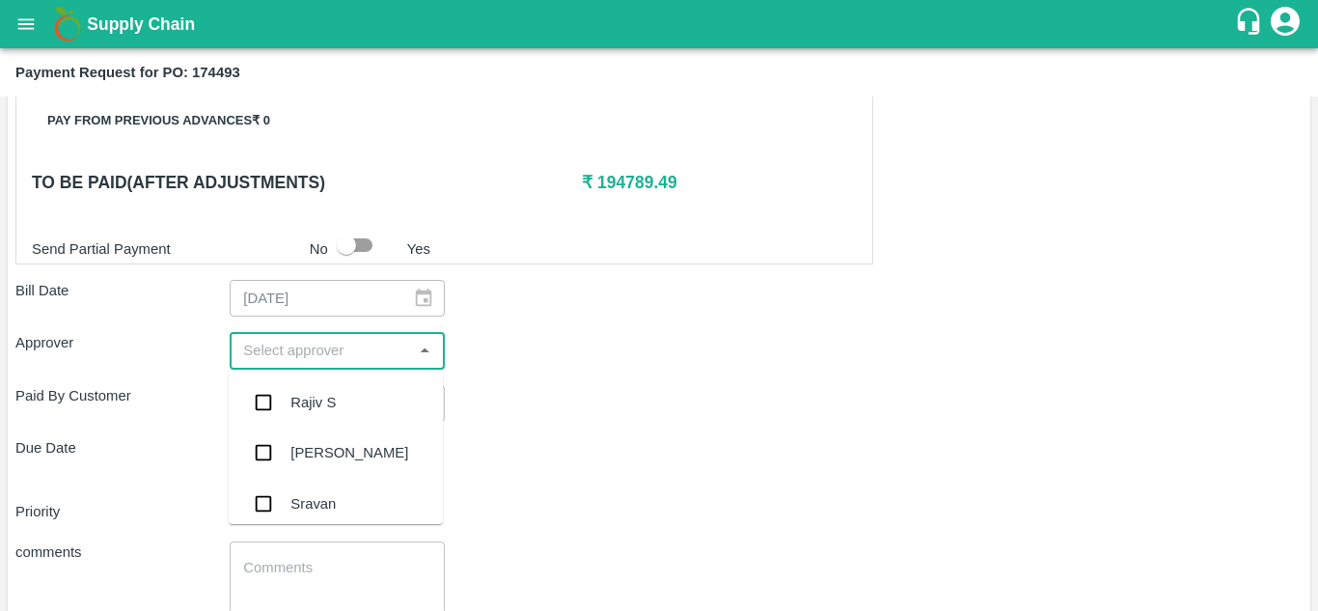
click at [376, 359] on input "input" at bounding box center [320, 350] width 171 height 25
type input "muku"
click at [369, 392] on div "[PERSON_NAME]" at bounding box center [349, 402] width 118 height 21
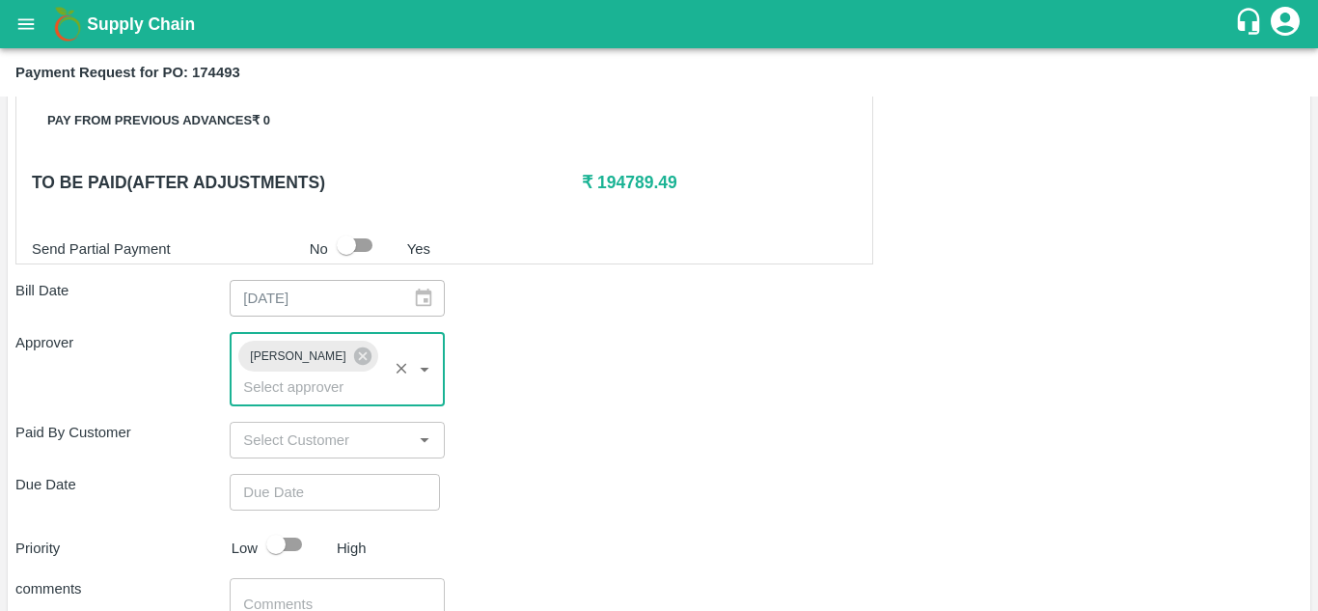
click at [369, 392] on input "input" at bounding box center [308, 386] width 146 height 25
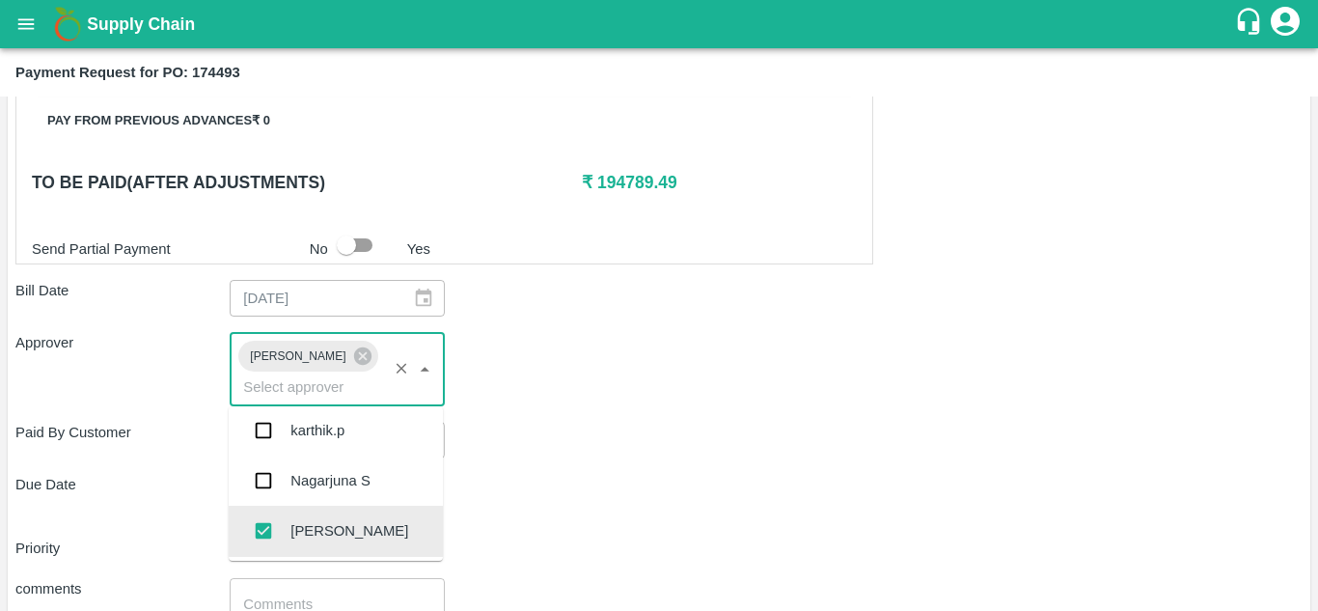
click at [351, 541] on div "[PERSON_NAME]" at bounding box center [349, 530] width 118 height 21
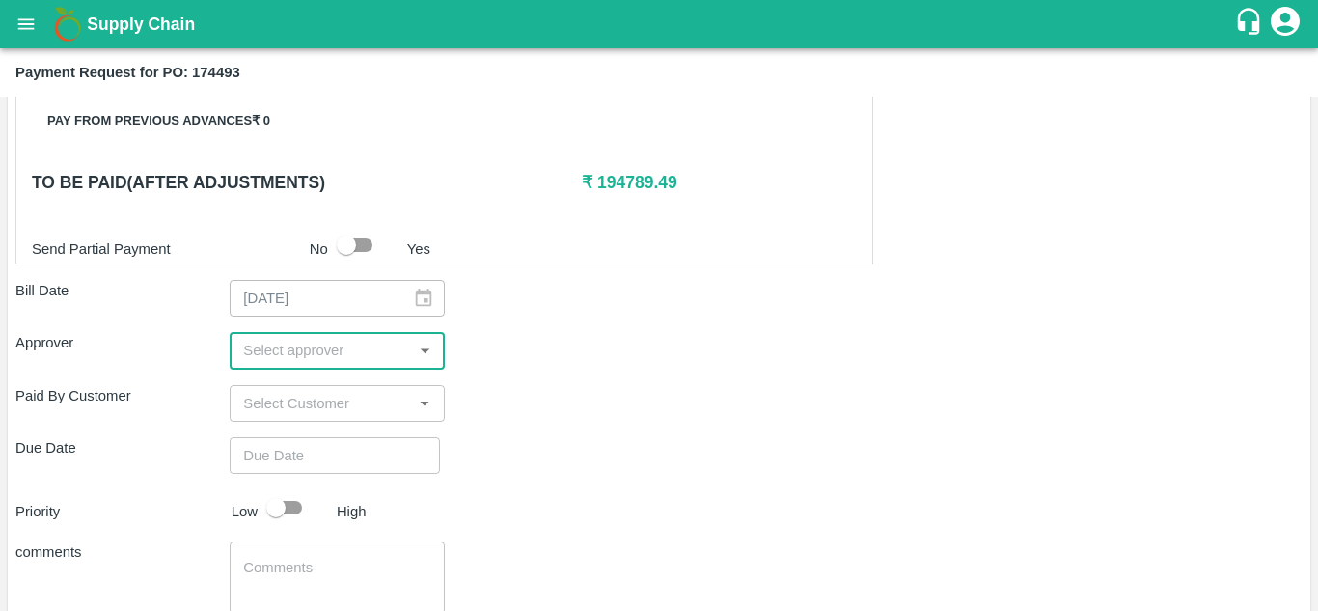
click at [412, 343] on div at bounding box center [423, 350] width 23 height 25
click at [357, 349] on input "input" at bounding box center [320, 350] width 171 height 25
type input "muk"
click at [264, 410] on input "checkbox" at bounding box center [263, 402] width 39 height 39
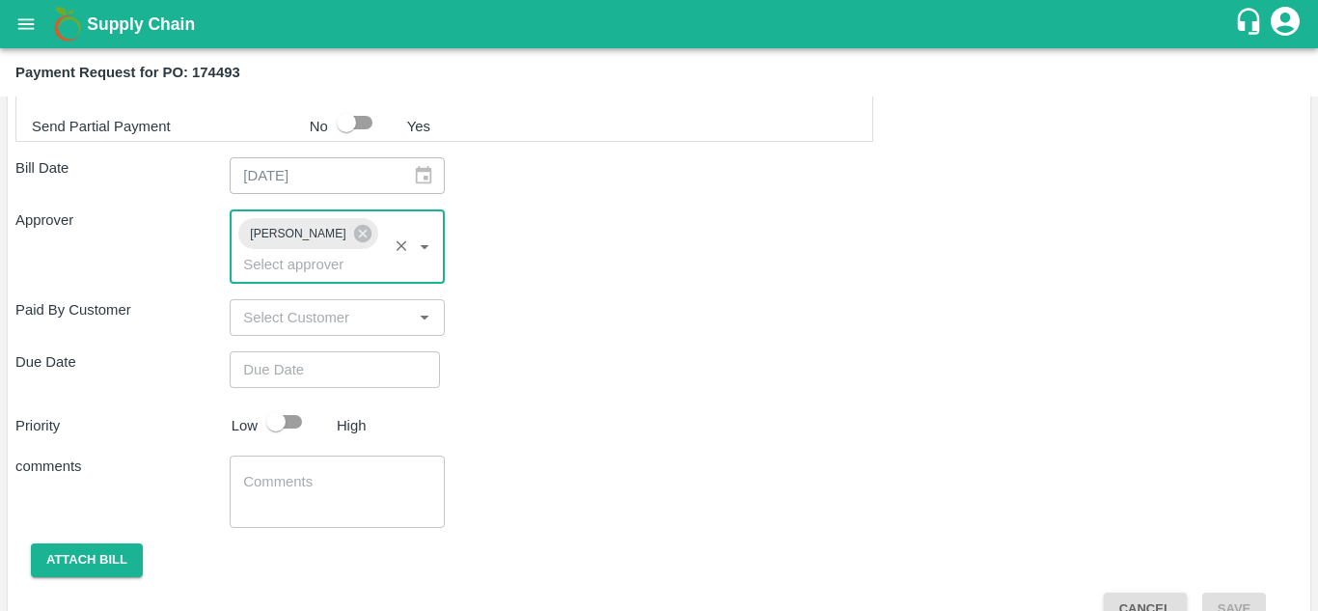
scroll to position [870, 0]
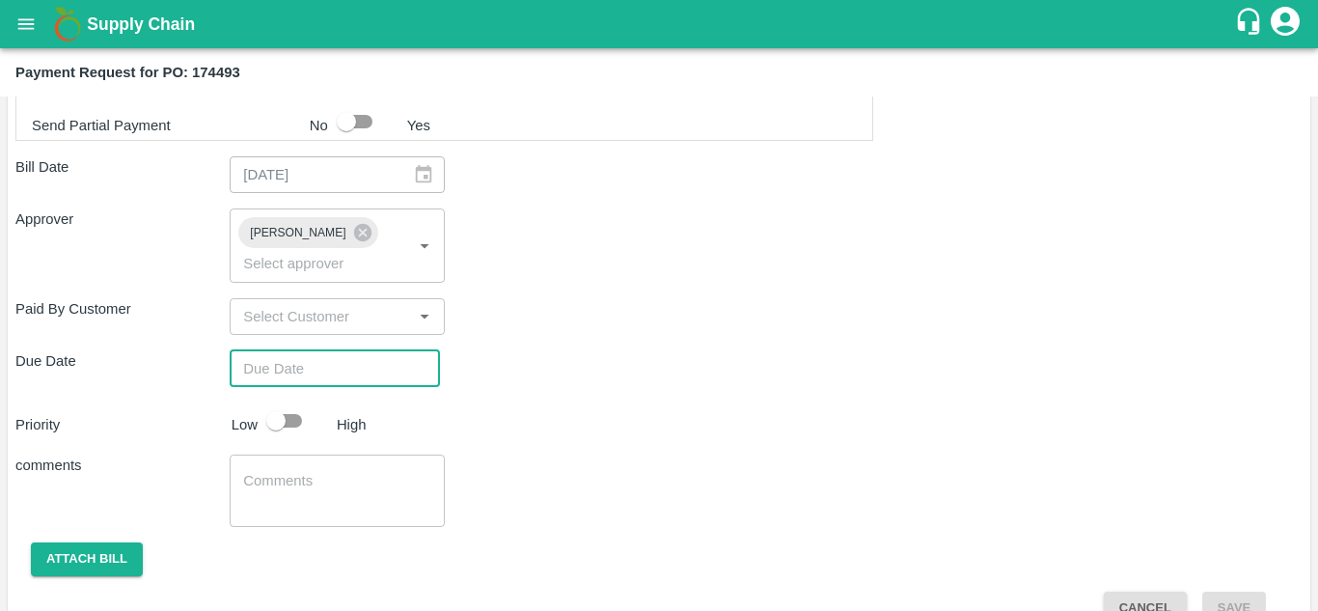
type input "DD/MM/YYYY hh:mm aa"
click at [302, 372] on input "DD/MM/YYYY hh:mm aa" at bounding box center [328, 368] width 197 height 37
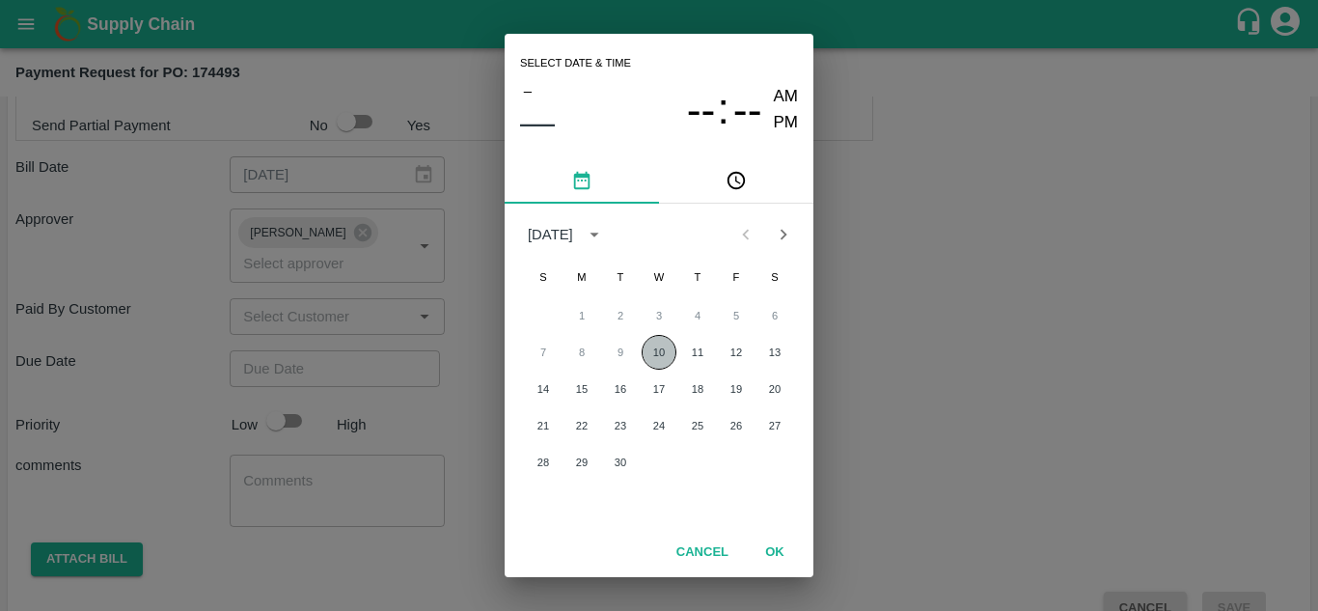
click at [655, 352] on button "10" at bounding box center [659, 352] width 35 height 35
type input "[DATE] 12:00 AM"
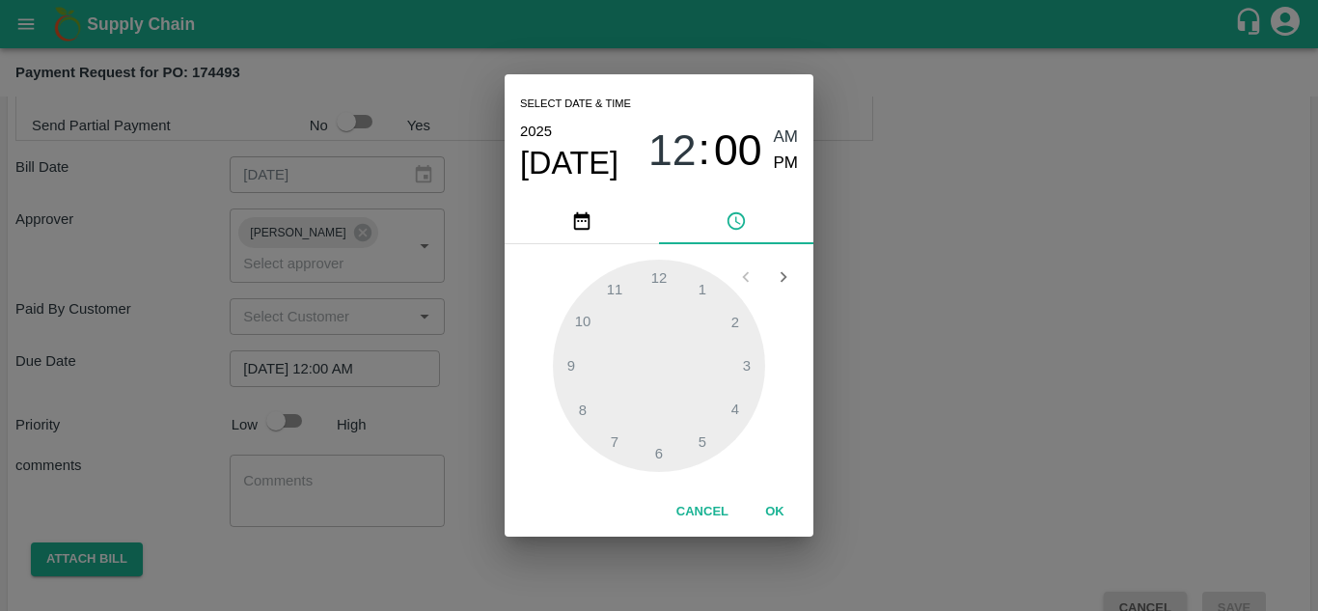
click at [799, 136] on div "Select date & time [DATE] 12 : 00 AM PM" at bounding box center [659, 135] width 309 height 123
click at [799, 157] on div "Select date & time [DATE] 12 : 00 AM PM" at bounding box center [659, 135] width 309 height 123
click at [774, 135] on span "AM" at bounding box center [786, 137] width 25 height 26
click at [771, 508] on button "OK" at bounding box center [775, 512] width 62 height 34
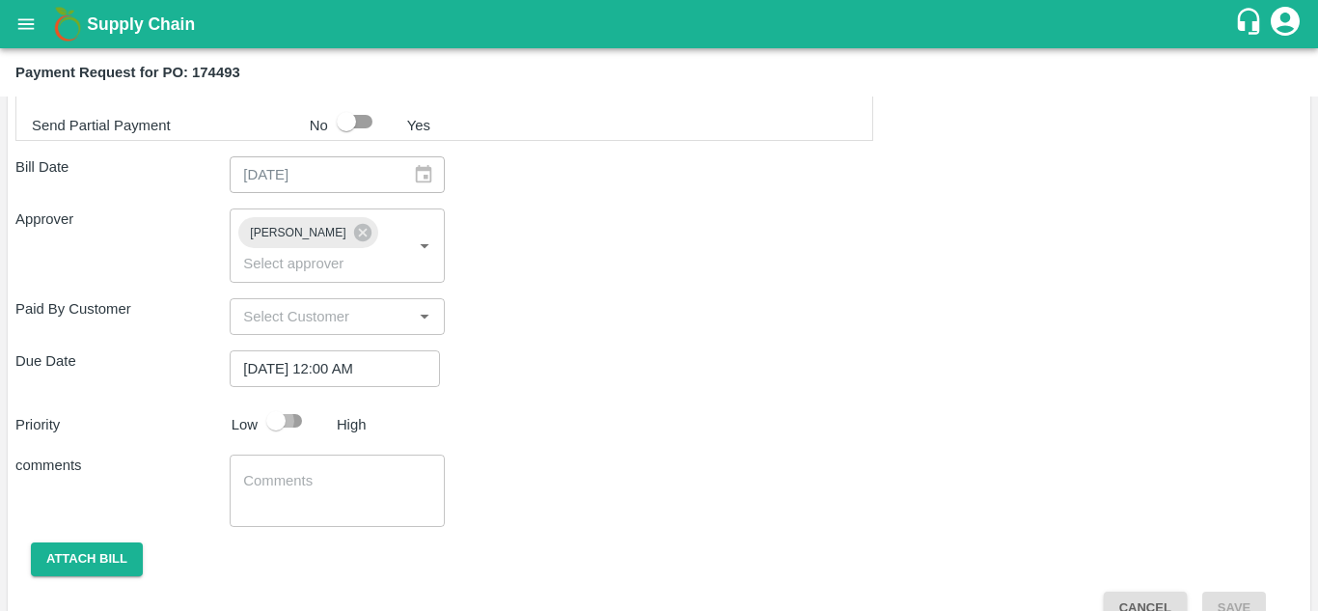
click at [285, 429] on input "checkbox" at bounding box center [276, 420] width 110 height 37
checkbox input "true"
click at [61, 566] on button "Attach bill" at bounding box center [87, 559] width 112 height 34
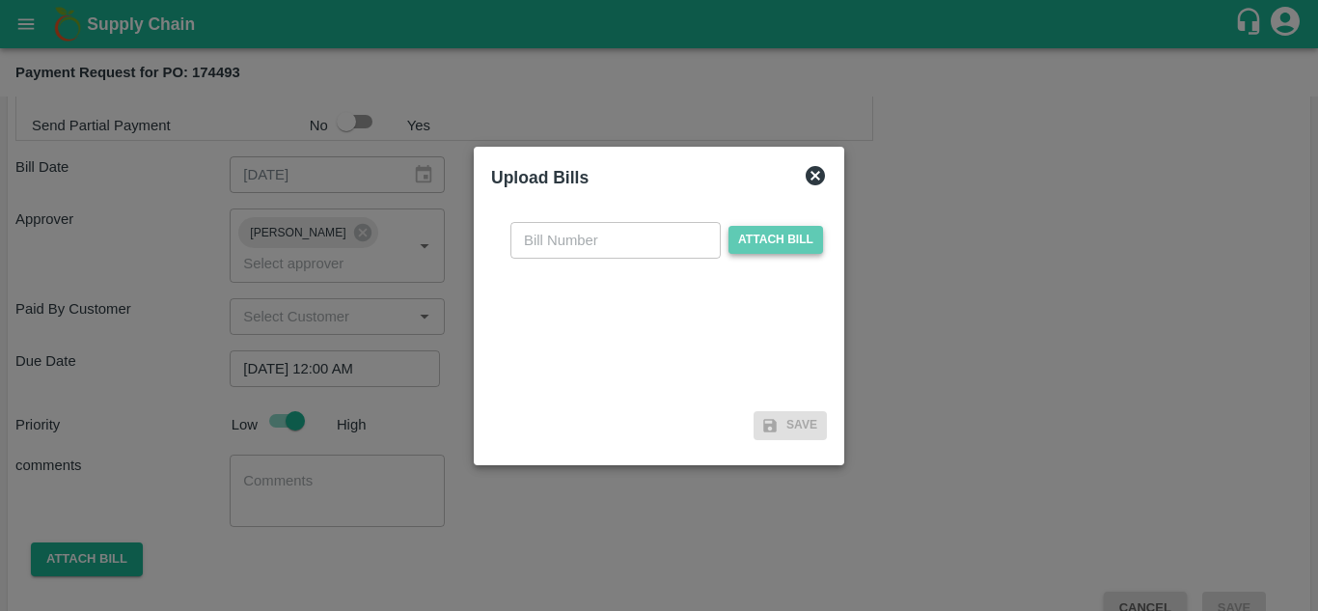
click at [776, 239] on span "Attach bill" at bounding box center [775, 240] width 95 height 28
click at [0, 0] on input "Attach bill" at bounding box center [0, 0] width 0 height 0
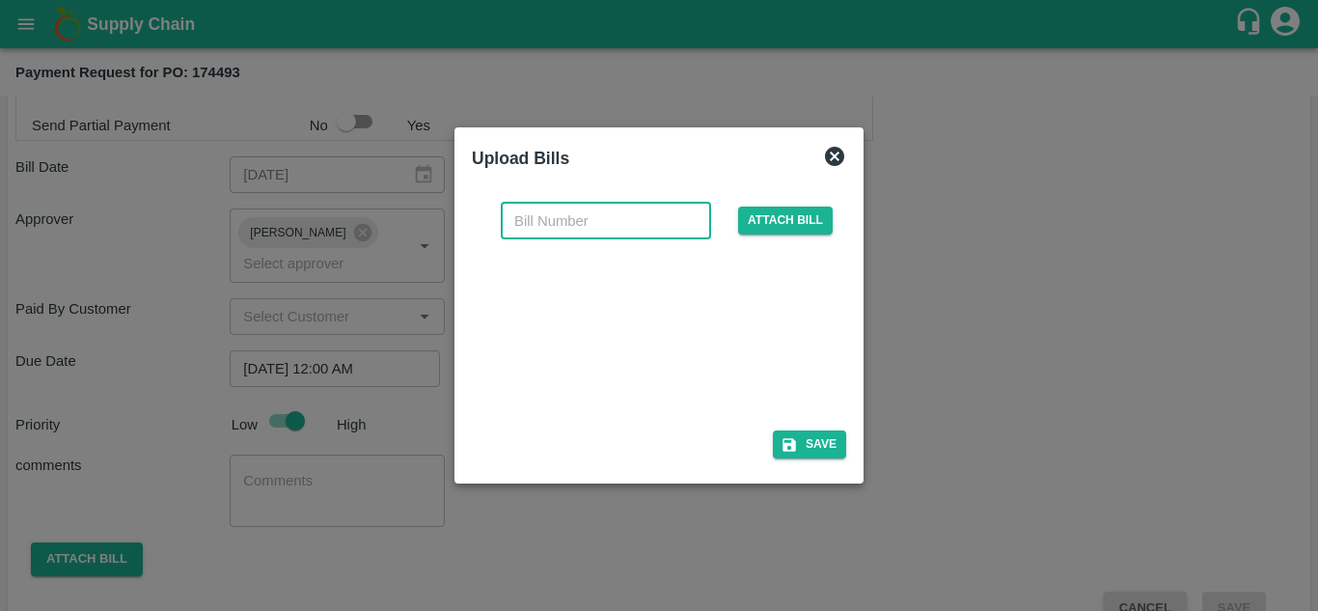
click at [597, 218] on input "text" at bounding box center [606, 221] width 210 height 37
type input "174493"
click at [834, 447] on button "Save" at bounding box center [809, 444] width 73 height 28
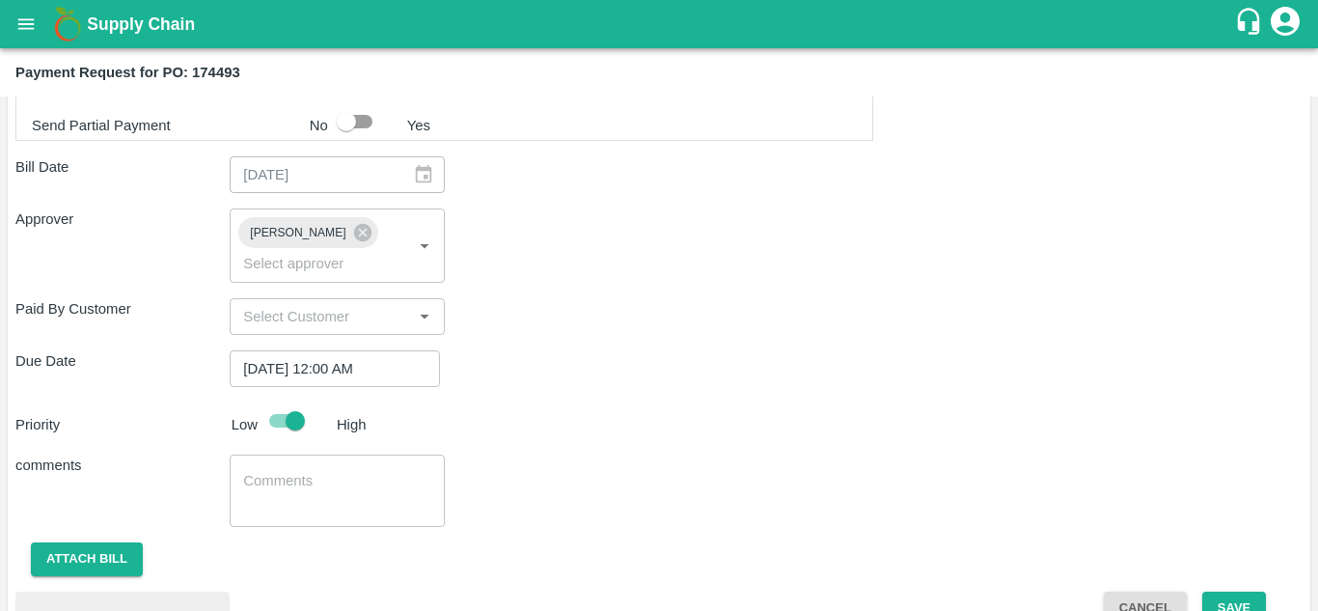
scroll to position [1010, 0]
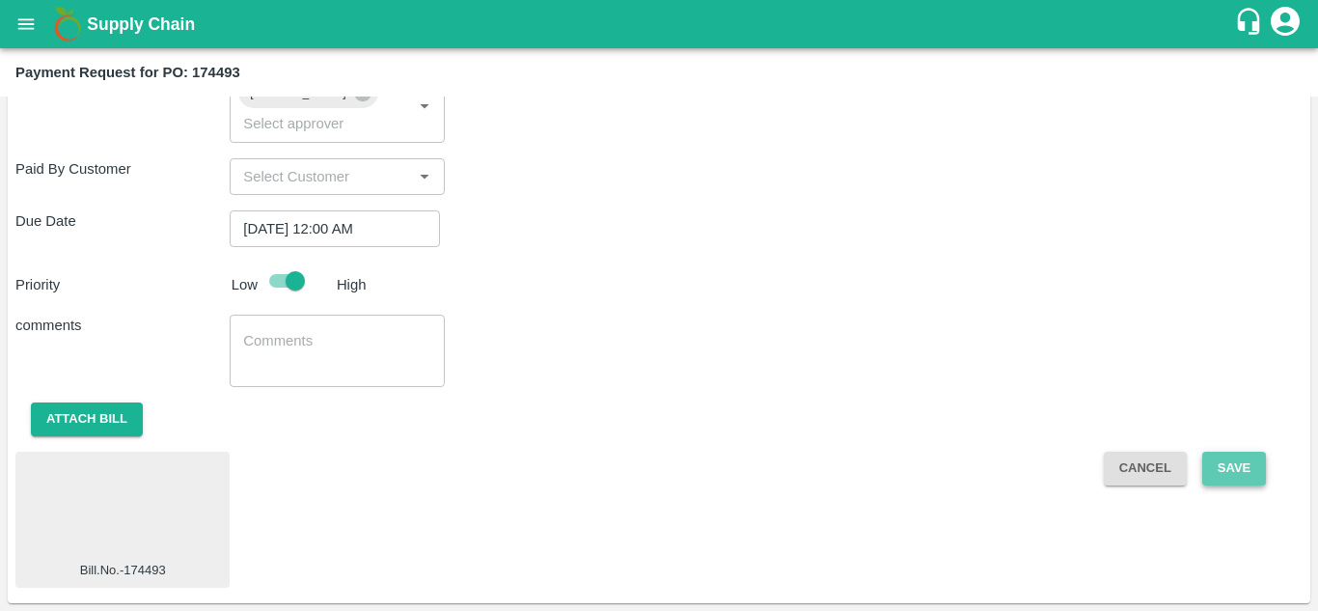
click at [1240, 474] on button "Save" at bounding box center [1234, 468] width 64 height 34
